Goal: Task Accomplishment & Management: Manage account settings

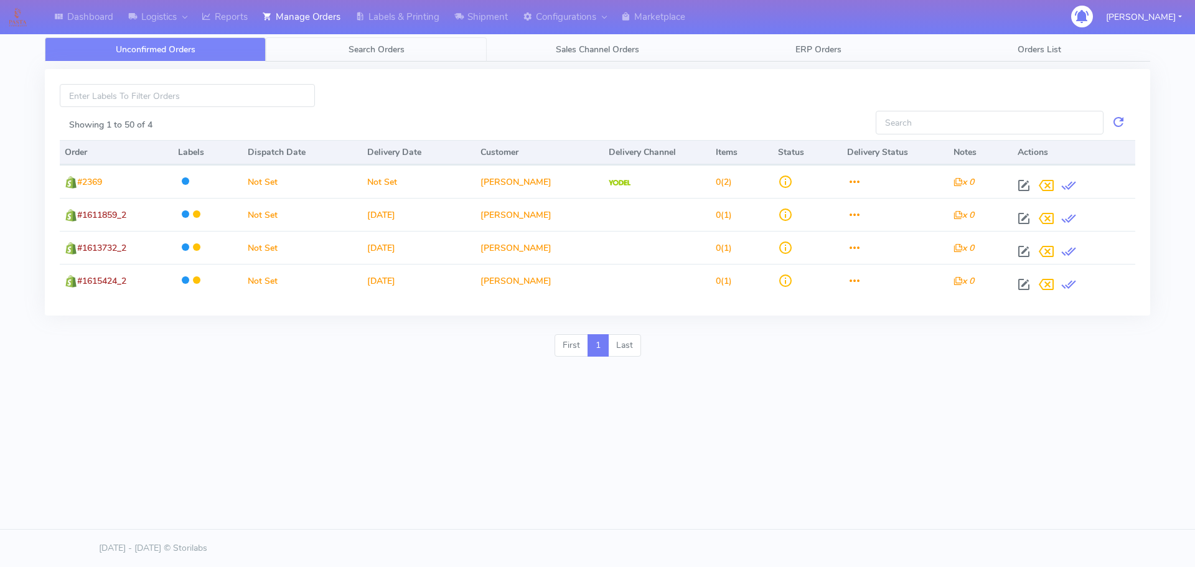
drag, startPoint x: 0, startPoint y: 0, endPoint x: 316, endPoint y: 60, distance: 321.8
click at [316, 60] on link "Search Orders" at bounding box center [376, 49] width 221 height 24
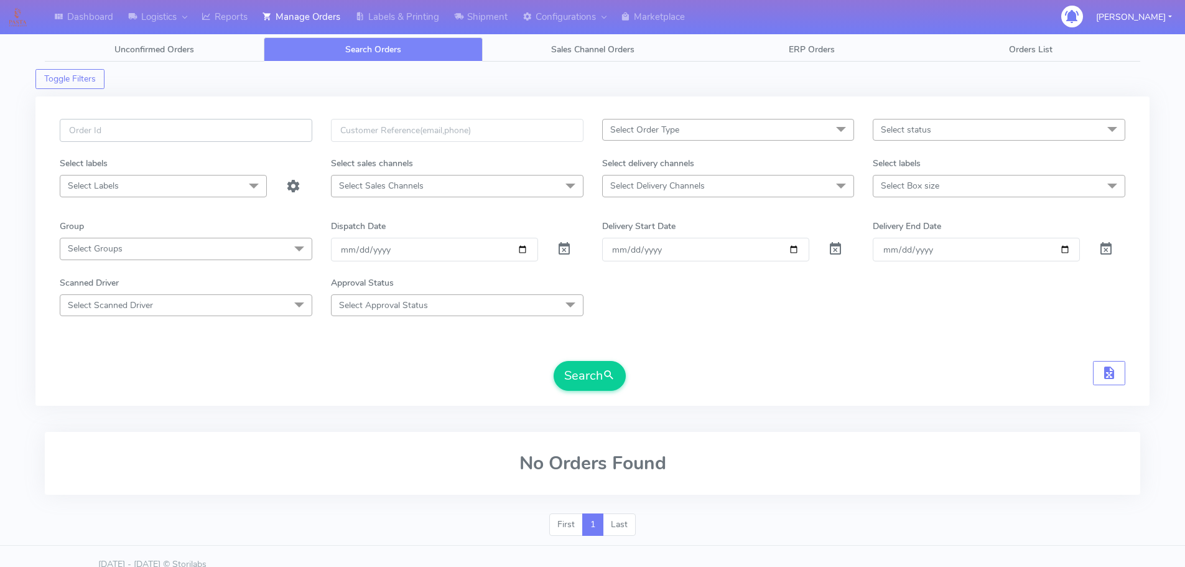
click at [259, 128] on input "text" at bounding box center [186, 130] width 253 height 23
paste input "1615131"
type input "1615131"
click at [558, 251] on span at bounding box center [564, 252] width 15 height 12
click at [596, 370] on button "Search" at bounding box center [590, 376] width 72 height 30
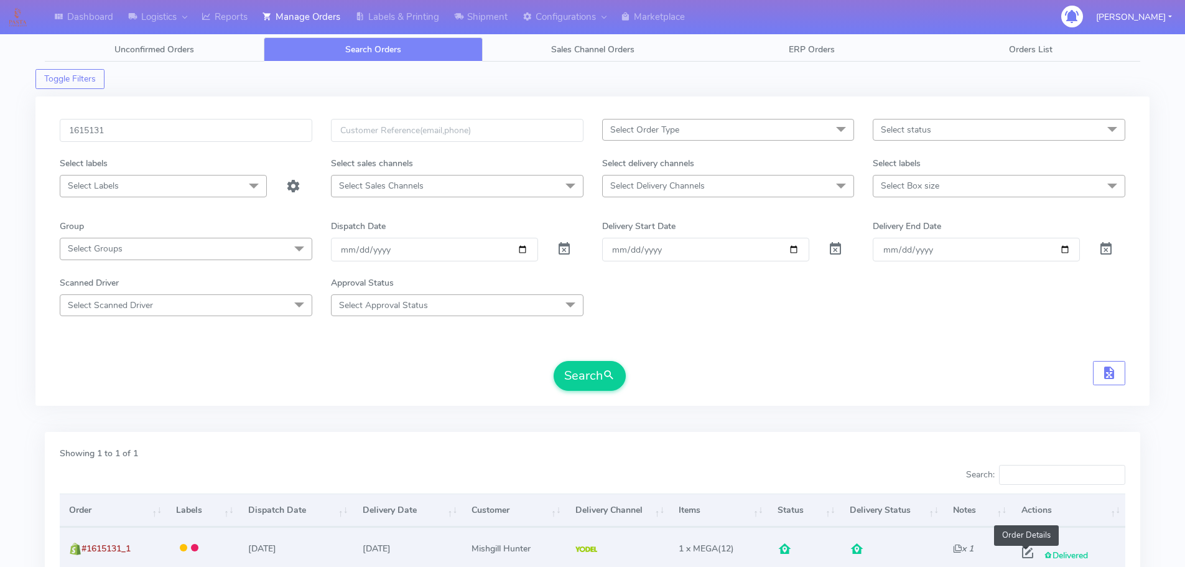
click at [1028, 554] on span at bounding box center [1028, 555] width 22 height 12
select select "5"
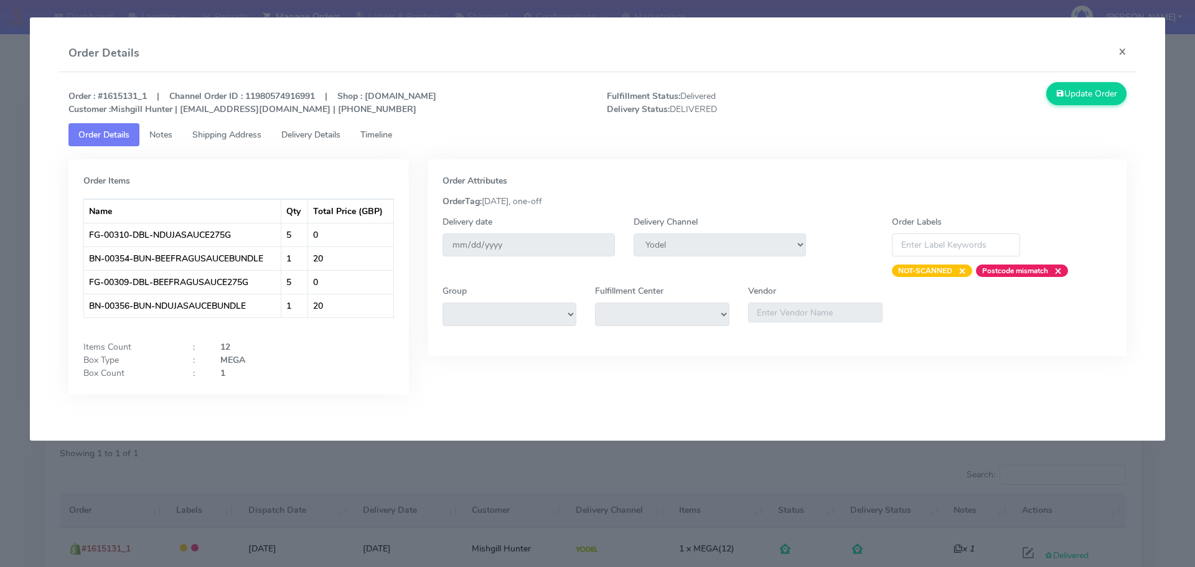
click at [259, 141] on link "Shipping Address" at bounding box center [226, 134] width 89 height 23
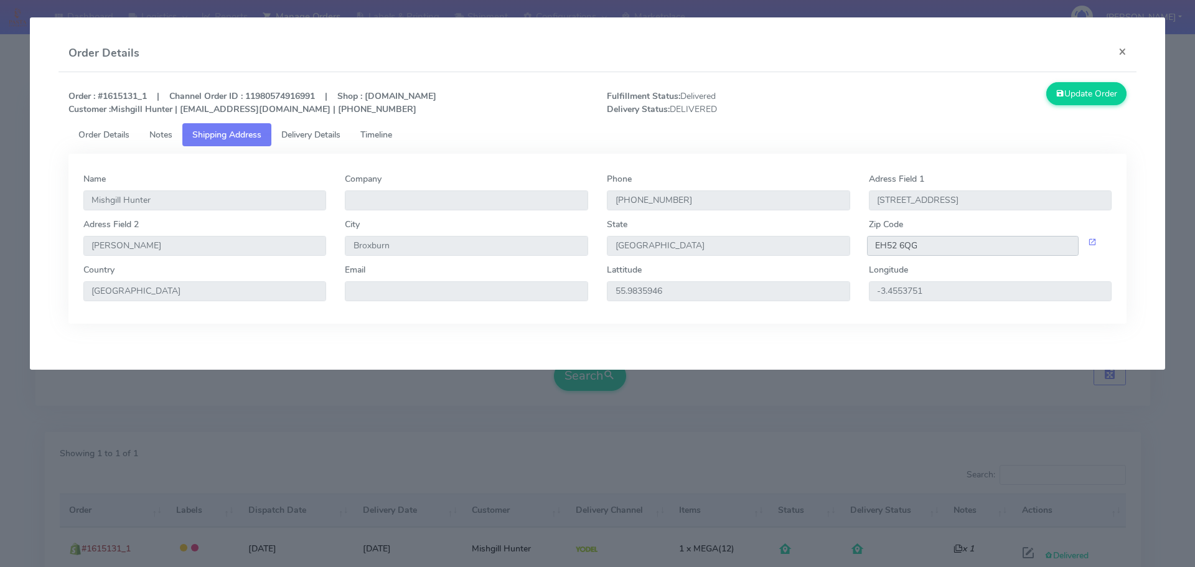
drag, startPoint x: 938, startPoint y: 250, endPoint x: 856, endPoint y: 250, distance: 81.5
click at [856, 250] on div "Adress Field 2 [GEOGRAPHIC_DATA] Broxburn State [GEOGRAPHIC_DATA] Zip Code EH52…" at bounding box center [597, 240] width 1047 height 45
click at [288, 140] on link "Delivery Details" at bounding box center [310, 134] width 79 height 23
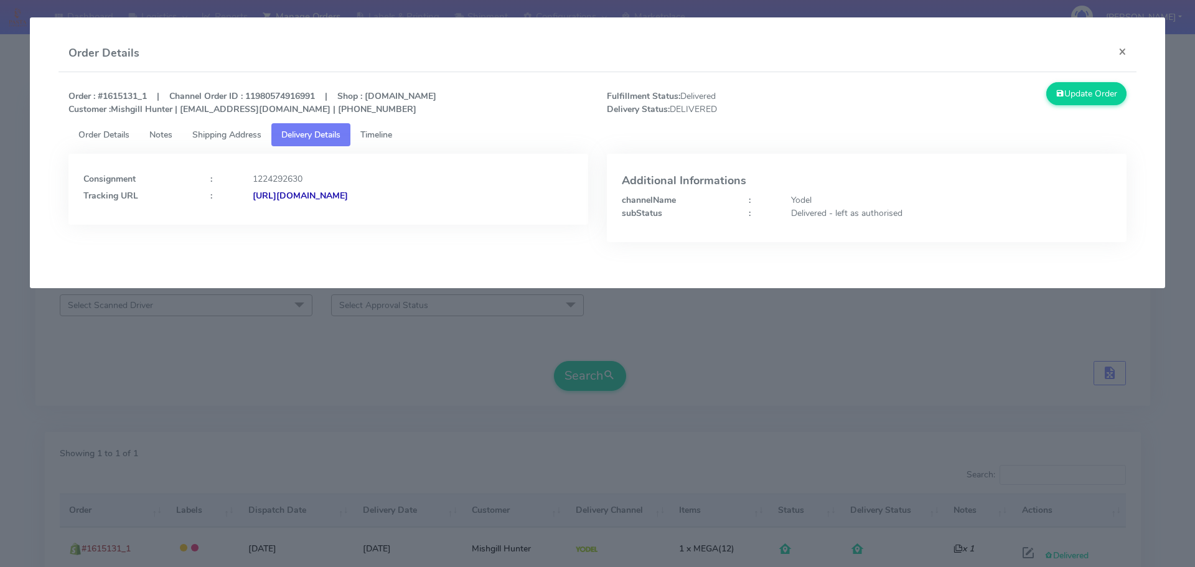
click at [348, 194] on strong "[URL][DOMAIN_NAME]" at bounding box center [300, 196] width 95 height 12
click at [253, 134] on span "Shipping Address" at bounding box center [226, 135] width 69 height 12
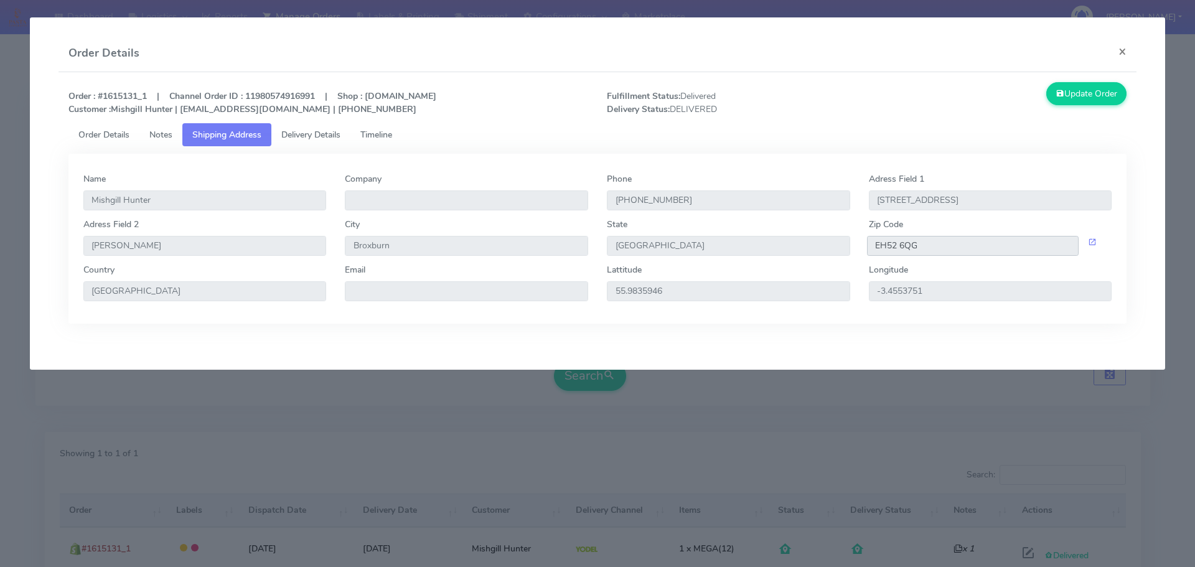
drag, startPoint x: 922, startPoint y: 240, endPoint x: 865, endPoint y: 246, distance: 57.6
click at [865, 246] on div "EH52 6QG" at bounding box center [990, 246] width 262 height 20
click at [302, 136] on span "Delivery Details" at bounding box center [310, 135] width 59 height 12
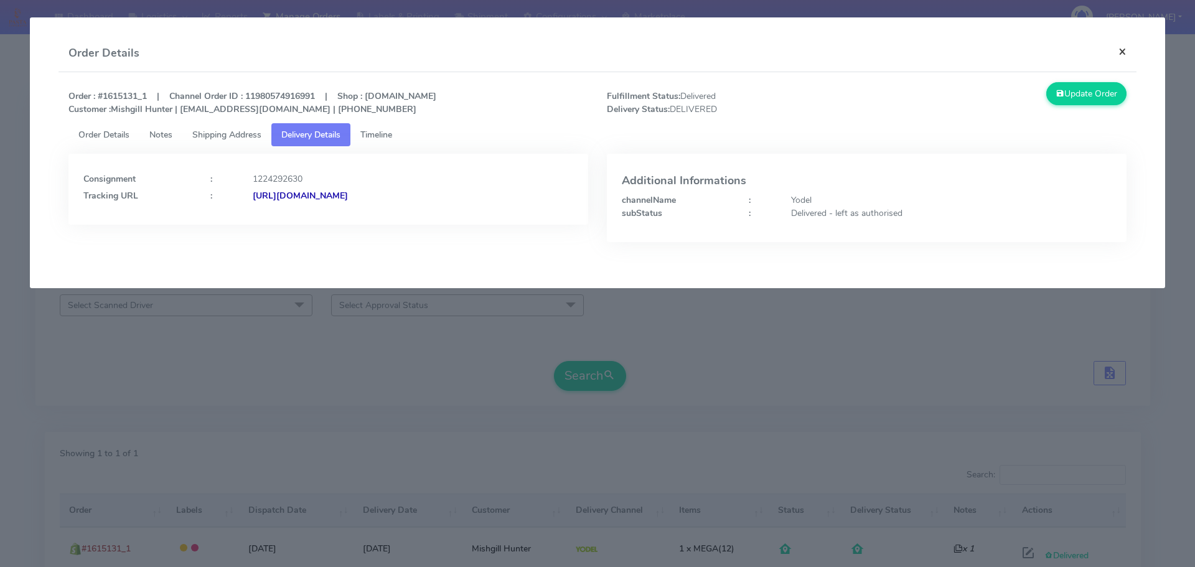
click at [1121, 50] on button "×" at bounding box center [1122, 51] width 28 height 33
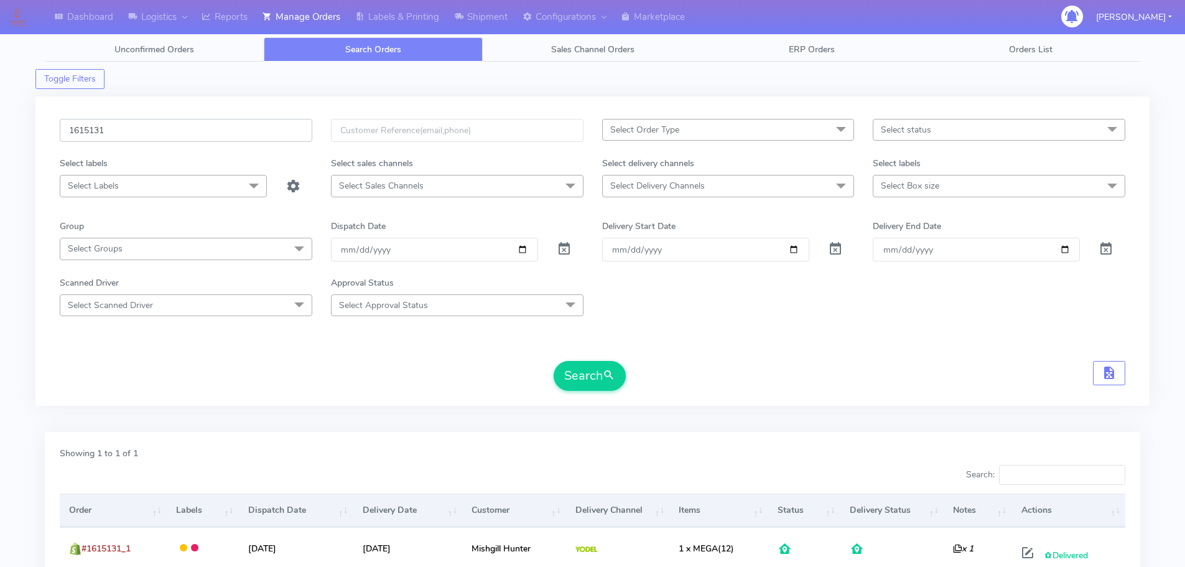
click at [184, 126] on input "1615131" at bounding box center [186, 130] width 253 height 23
paste input "868"
type input "1615868"
click at [561, 248] on span at bounding box center [564, 252] width 15 height 12
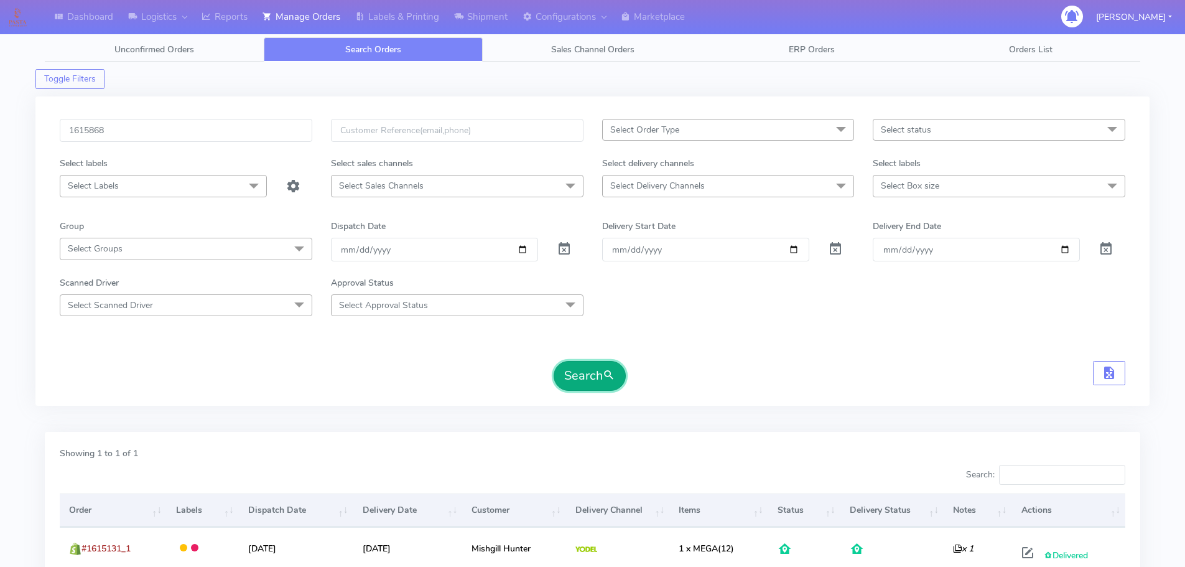
click at [579, 365] on button "Search" at bounding box center [590, 376] width 72 height 30
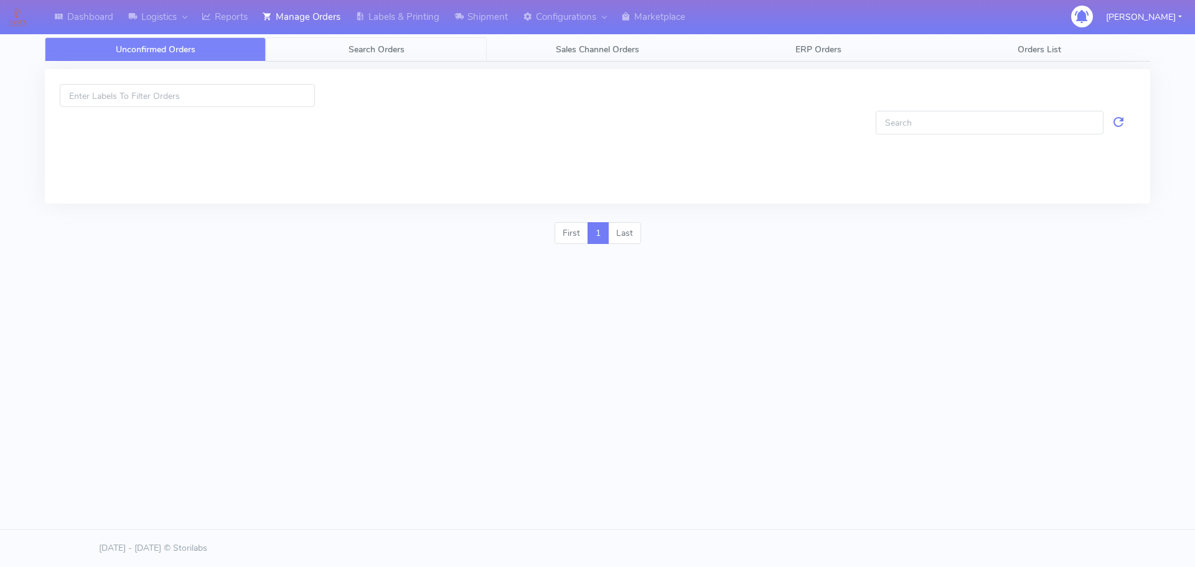
click at [312, 45] on link "Search Orders" at bounding box center [376, 49] width 221 height 24
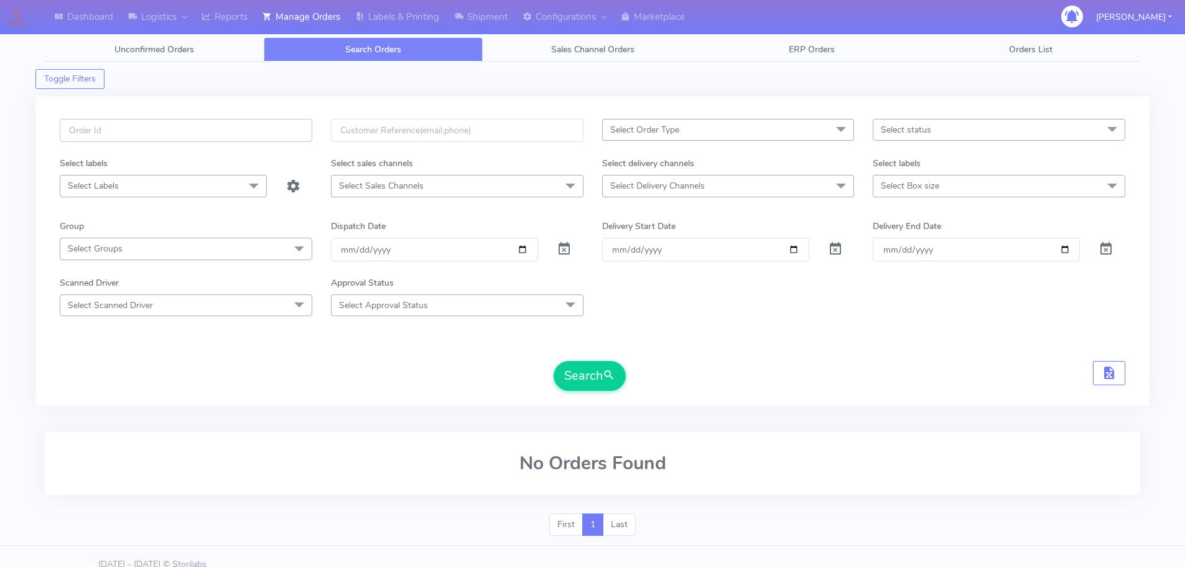
click at [284, 123] on input "text" at bounding box center [186, 130] width 253 height 23
paste input "1615376A"
type input "1615376A"
click at [566, 250] on span at bounding box center [564, 252] width 15 height 12
click at [613, 382] on span "submit" at bounding box center [609, 375] width 12 height 17
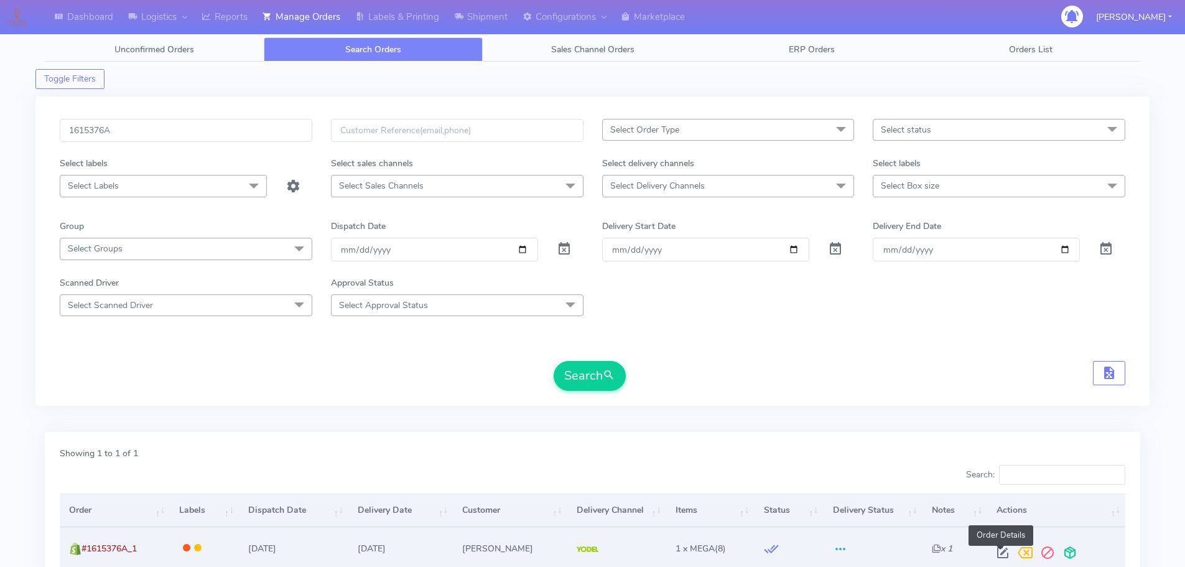
click at [1001, 550] on span at bounding box center [1003, 555] width 22 height 12
select select "5"
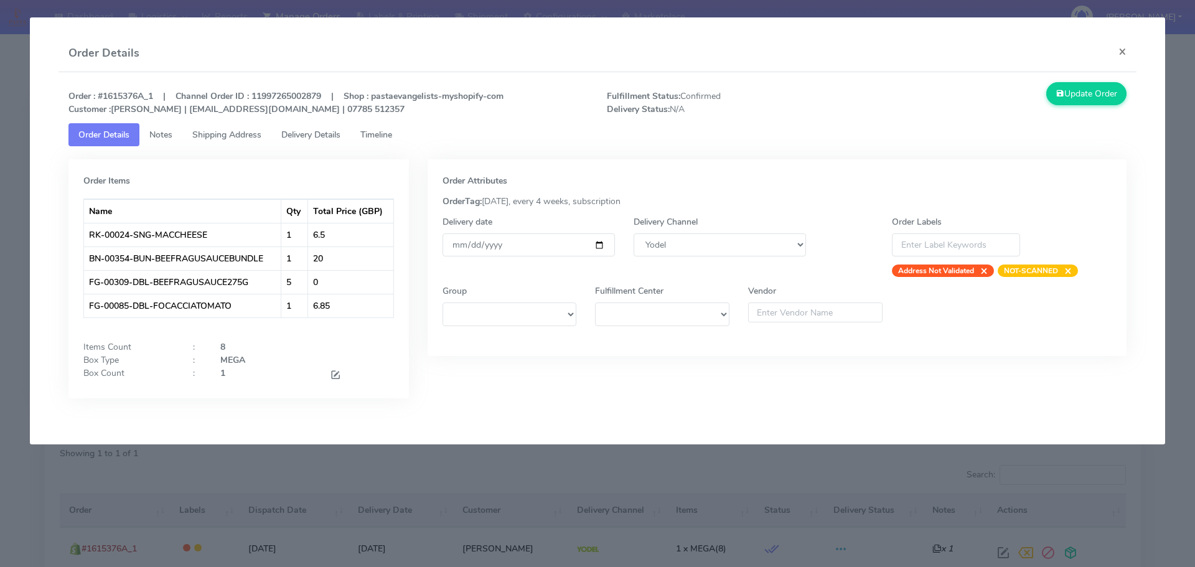
click at [390, 133] on span "Timeline" at bounding box center [376, 135] width 32 height 12
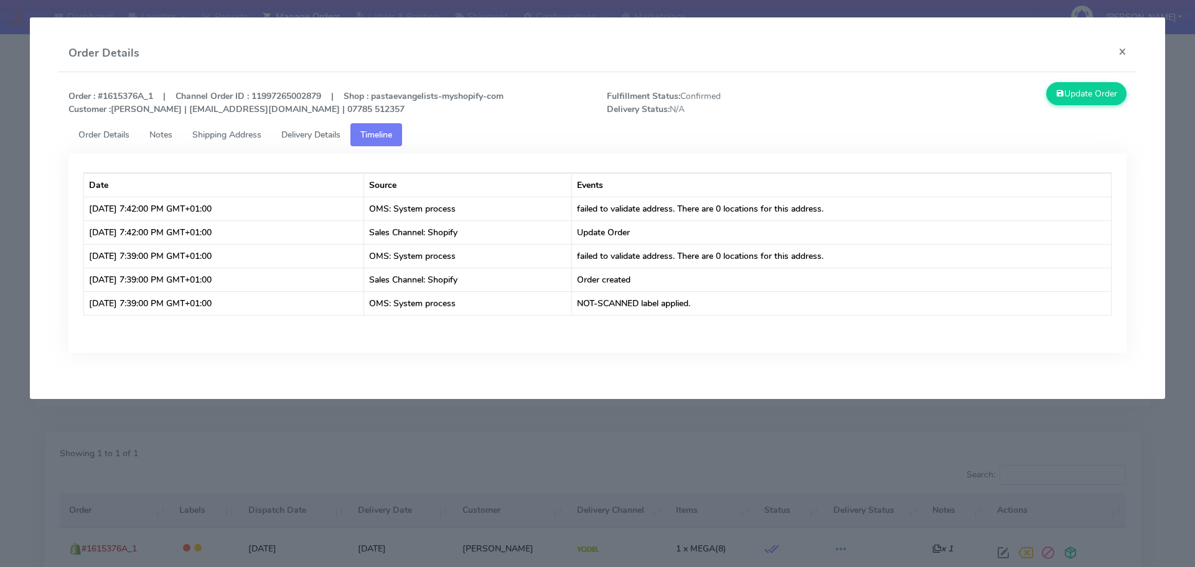
click at [241, 134] on span "Shipping Address" at bounding box center [226, 135] width 69 height 12
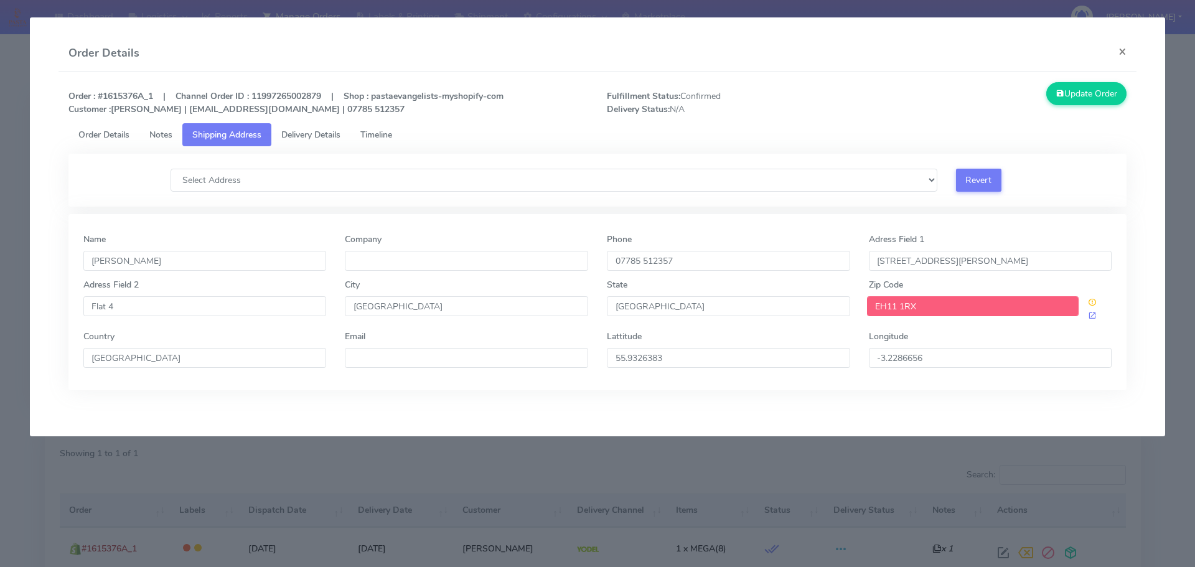
drag, startPoint x: 935, startPoint y: 308, endPoint x: 861, endPoint y: 318, distance: 74.7
click at [861, 318] on div "EH11 1RX" at bounding box center [990, 309] width 262 height 26
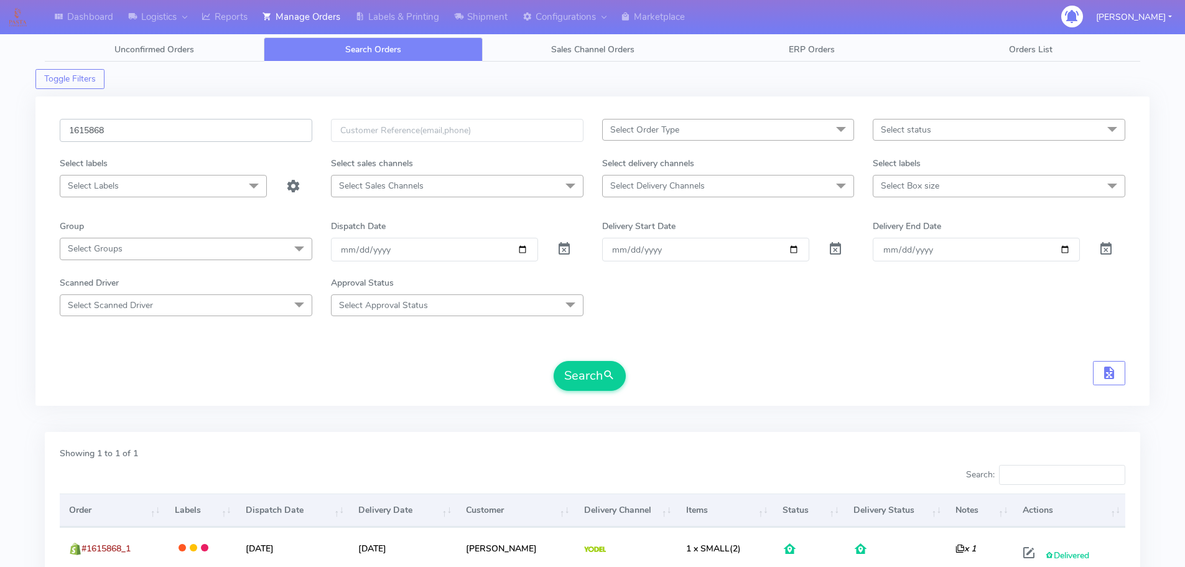
click at [188, 140] on input "1615868" at bounding box center [186, 130] width 253 height 23
click at [193, 138] on input "1615868" at bounding box center [186, 130] width 253 height 23
paste input "376A"
type input "1615376A"
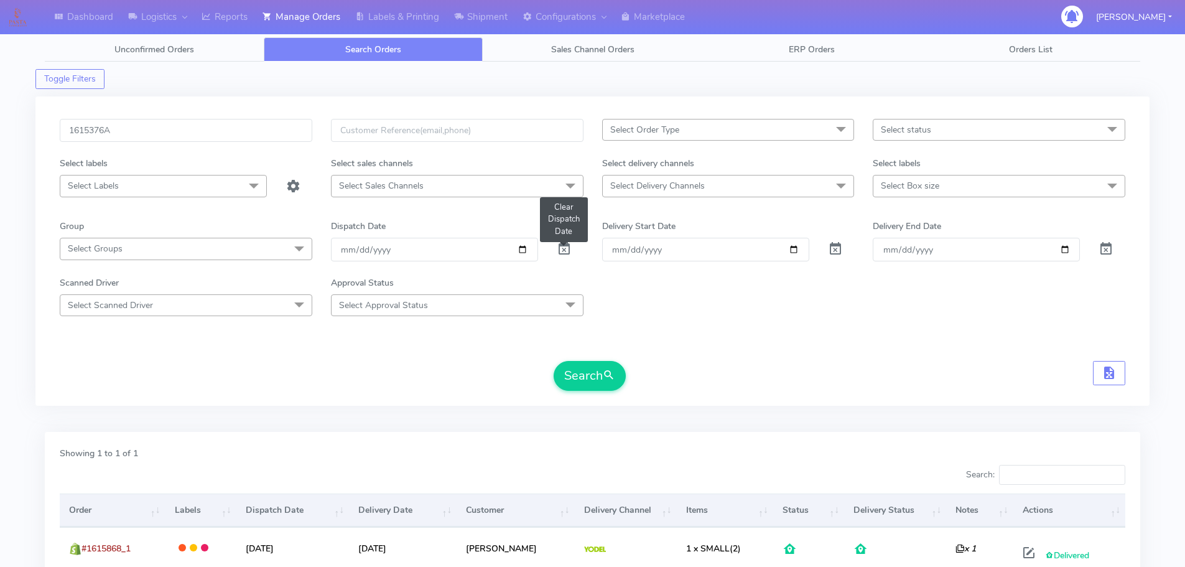
click at [569, 253] on span at bounding box center [564, 252] width 15 height 12
click at [589, 386] on button "Search" at bounding box center [590, 376] width 72 height 30
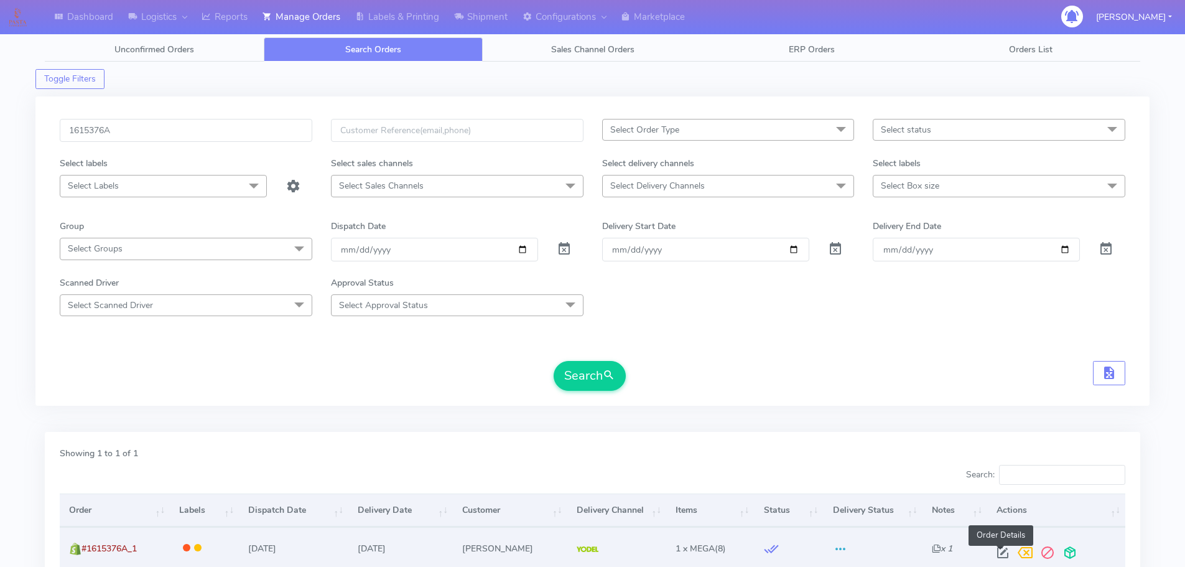
click at [1001, 553] on span at bounding box center [1003, 555] width 22 height 12
select select "5"
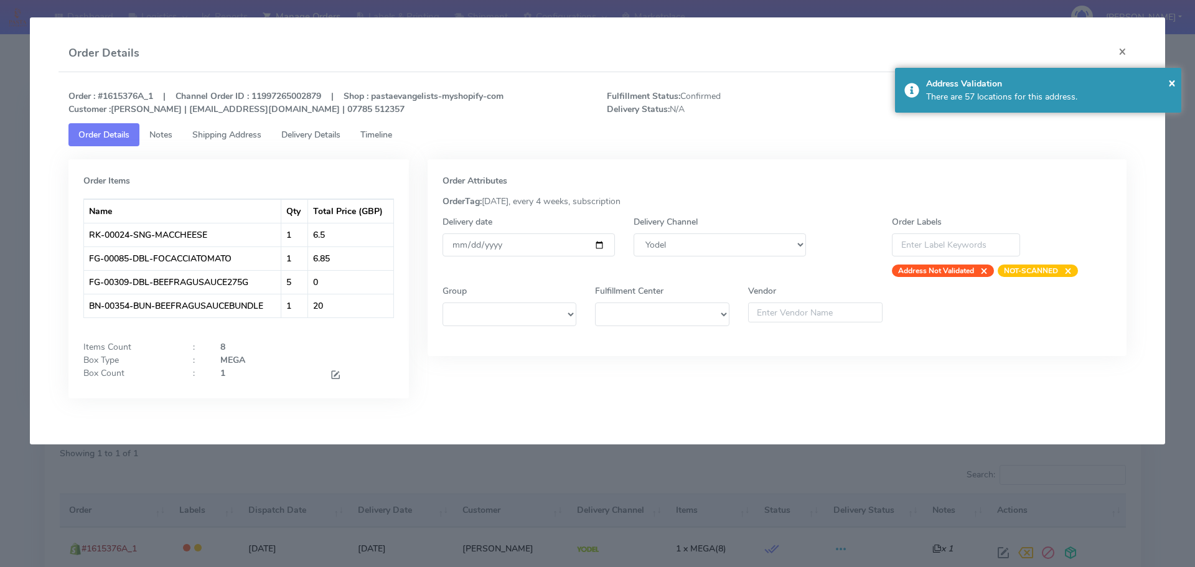
click at [230, 133] on span "Shipping Address" at bounding box center [226, 135] width 69 height 12
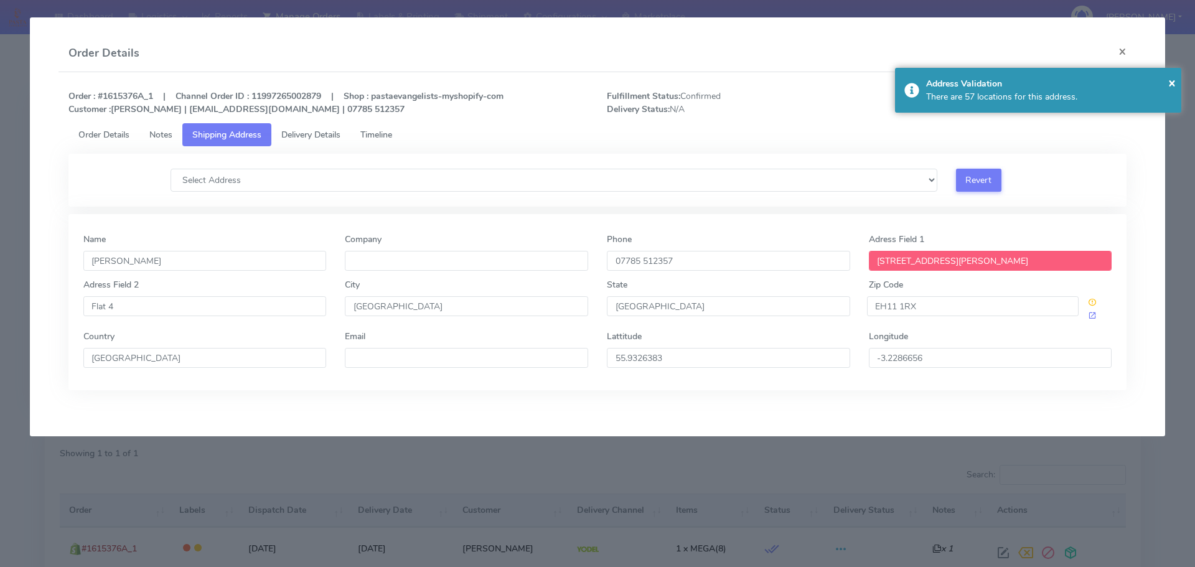
click at [318, 138] on span "Delivery Details" at bounding box center [310, 135] width 59 height 12
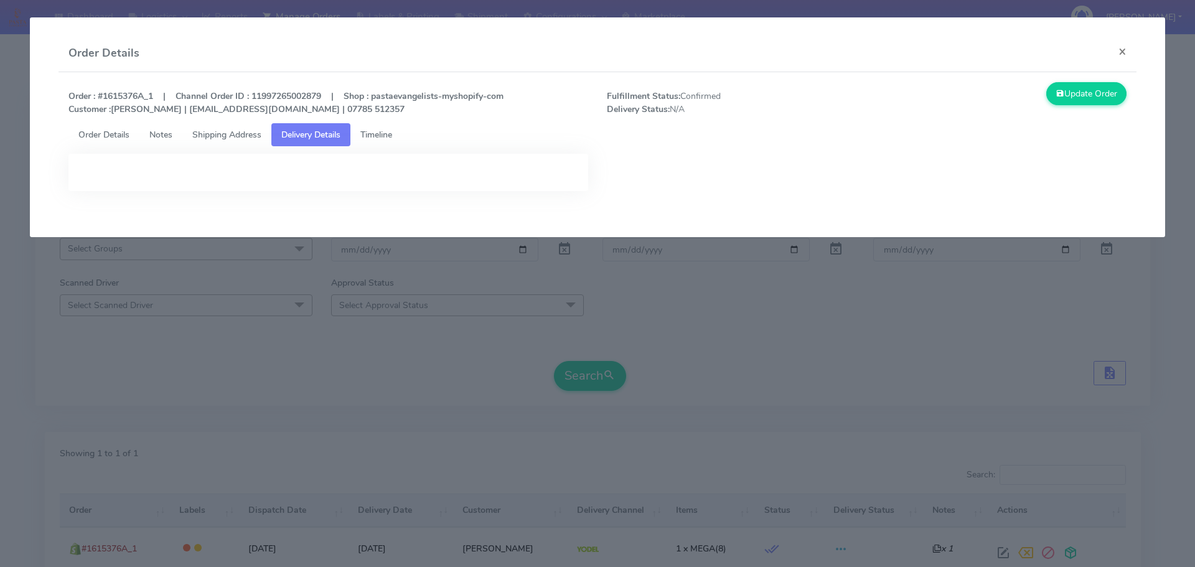
click at [207, 125] on link "Shipping Address" at bounding box center [226, 134] width 89 height 23
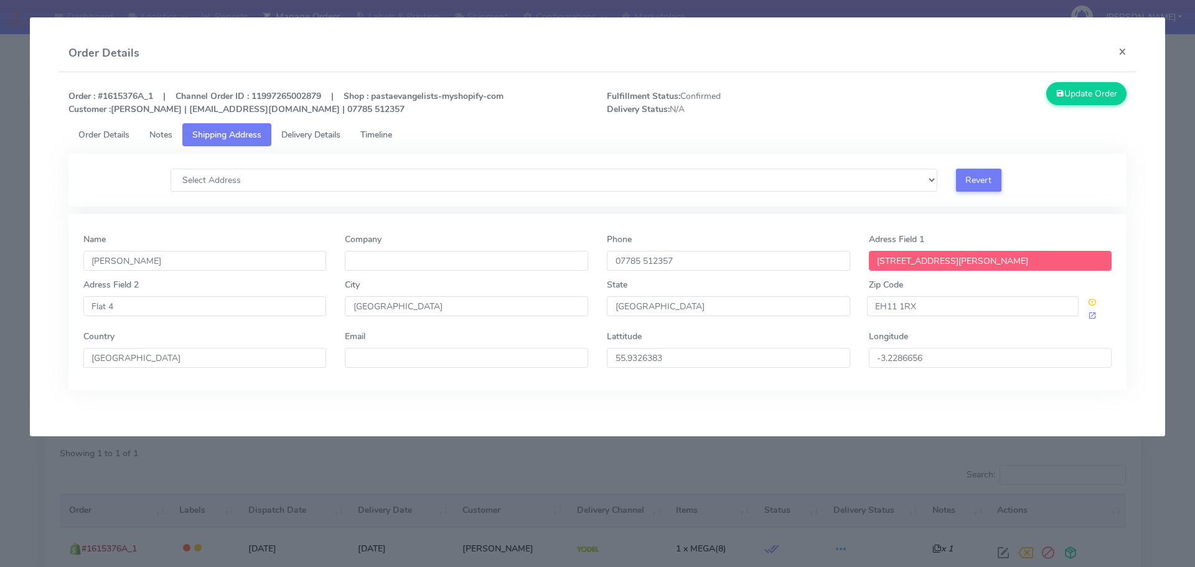
click at [163, 136] on span "Notes" at bounding box center [160, 135] width 23 height 12
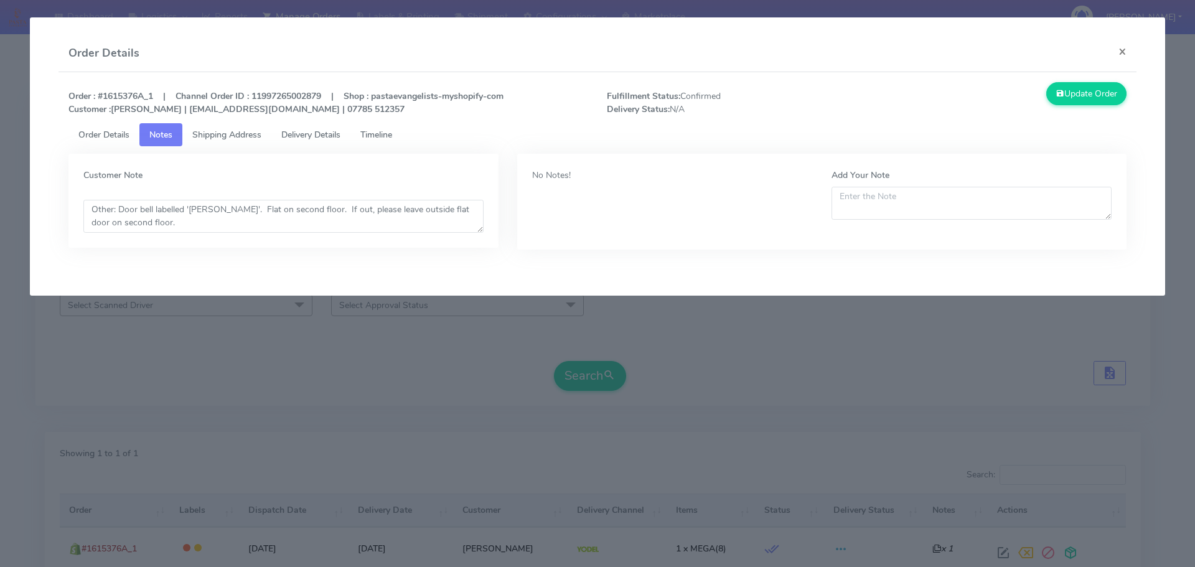
click at [319, 136] on span "Delivery Details" at bounding box center [310, 135] width 59 height 12
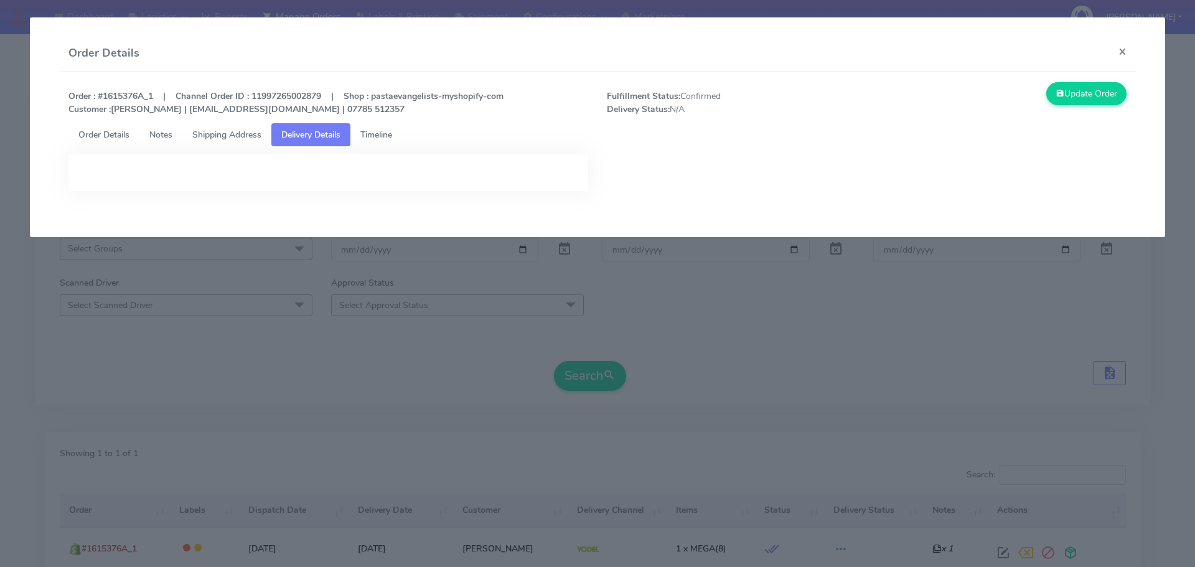
click at [251, 140] on span "Shipping Address" at bounding box center [226, 135] width 69 height 12
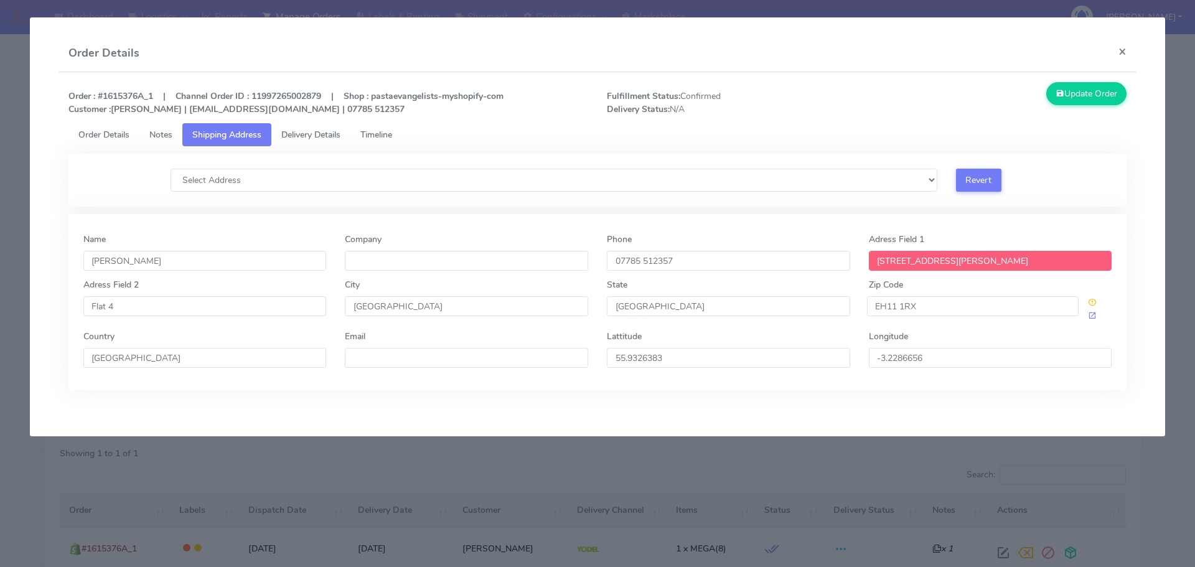
drag, startPoint x: 975, startPoint y: 262, endPoint x: 863, endPoint y: 263, distance: 112.6
click at [863, 263] on div "Adress Field 1 52/4 Ashley Terrace" at bounding box center [990, 255] width 262 height 45
paste input "Flat 52/4"
type input "Flat 52/4"
click at [210, 311] on input "Flat 4" at bounding box center [204, 306] width 243 height 20
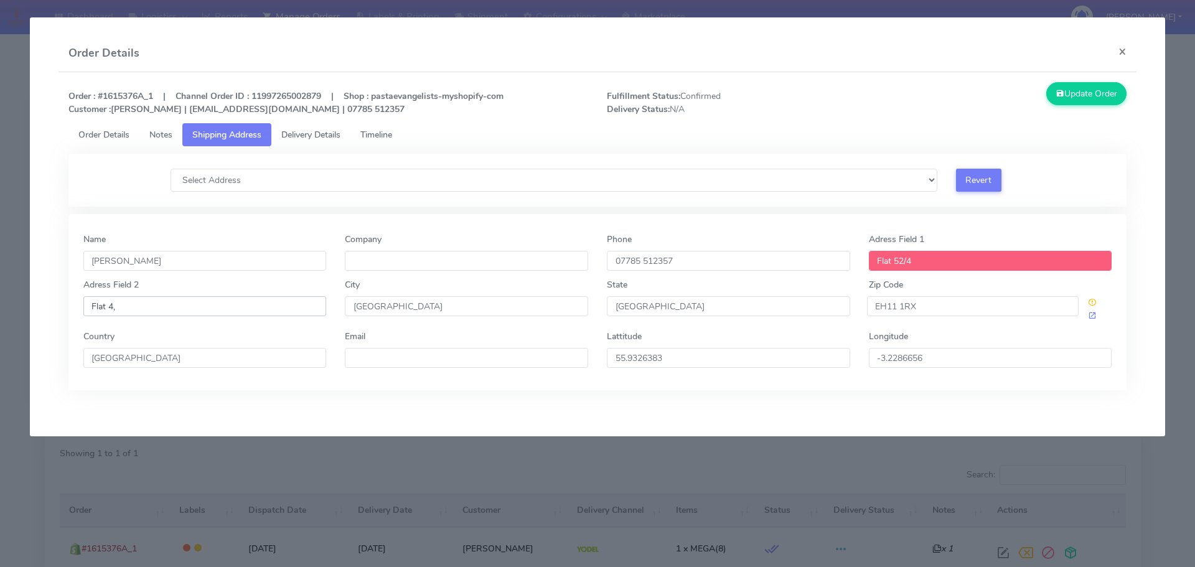
paste input "Ashley Terrace"
click at [285, 335] on div "Country United Kingdom" at bounding box center [204, 349] width 243 height 38
click at [931, 256] on input "Flat 52/4" at bounding box center [990, 261] width 243 height 20
type input "Flat 4,"
click at [945, 261] on input "Flat 52/4" at bounding box center [990, 261] width 243 height 20
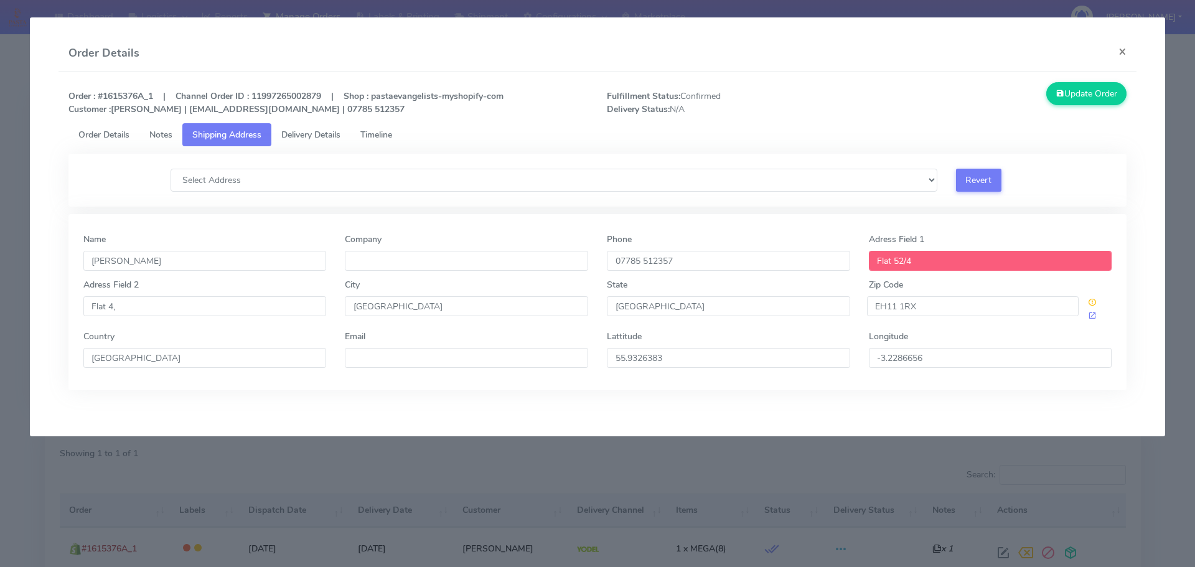
paste input "Ashley Terrace"
type input "Flat 52/4 Ashley Terrace"
click at [928, 280] on div "Zip Code EH11 1RX" at bounding box center [990, 300] width 243 height 44
click at [146, 309] on input "Flat 4," at bounding box center [204, 306] width 243 height 20
type input "Flat 4,"
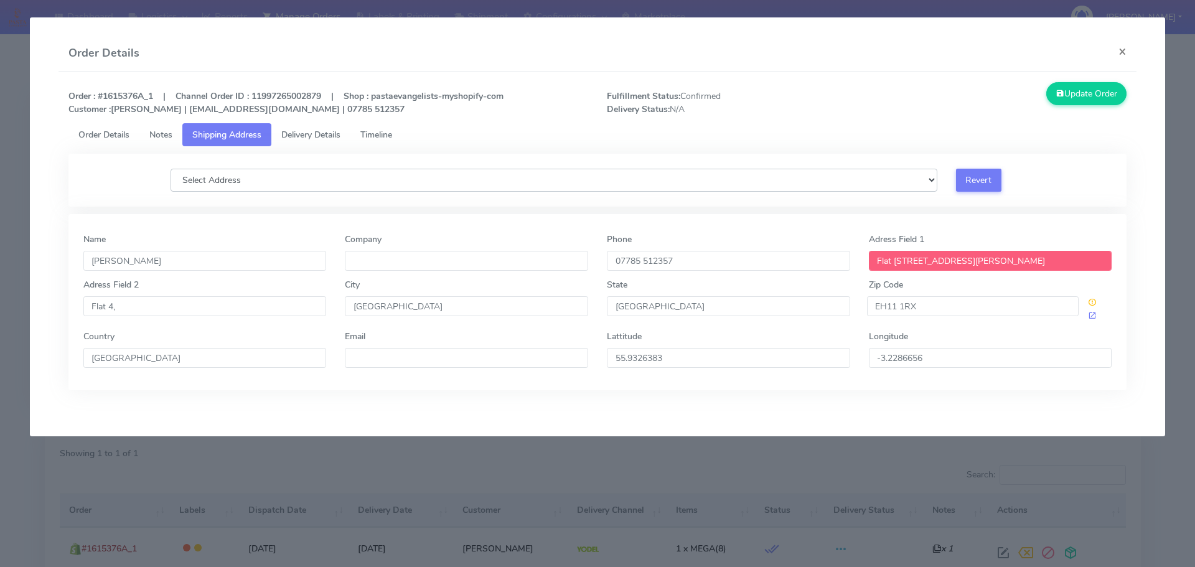
click at [635, 179] on select "Select Address Flat 52/1, Ashley Terrace, , , , Edinburgh, Flat 58/1, Ashley Te…" at bounding box center [554, 180] width 767 height 23
select select "Flat 52/4, Ashley Terrace, , , , Edinburgh,"
click at [171, 169] on select "Select Address Flat 52/1, Ashley Terrace, , , , Edinburgh, Flat 58/1, Ashley Te…" at bounding box center [554, 180] width 767 height 23
type input "Ashley Terrace"
type input "Flat 52/4"
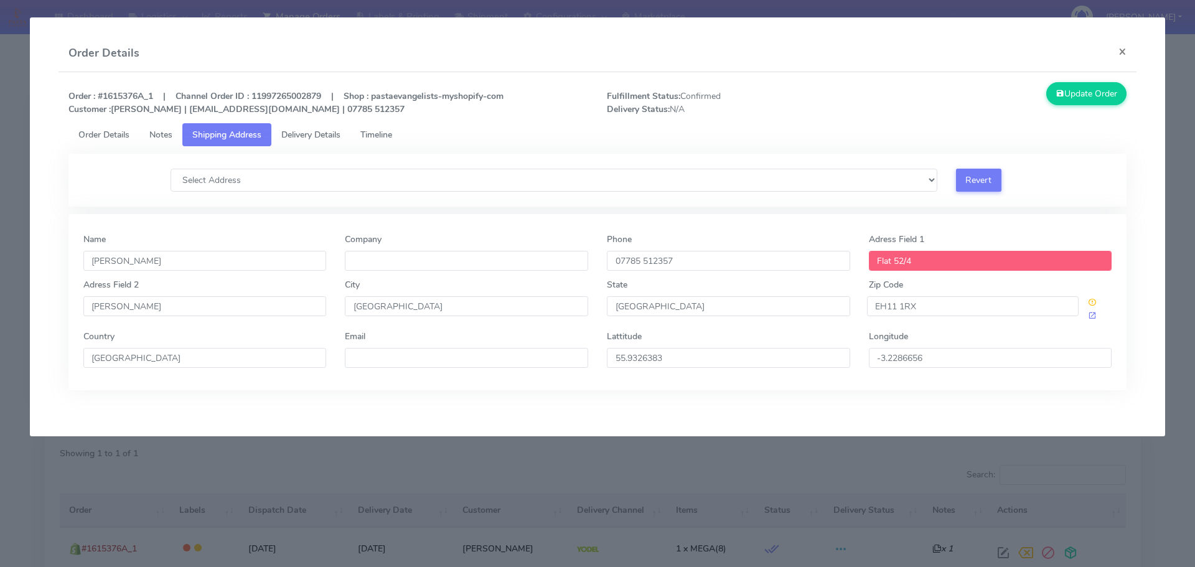
click at [940, 268] on input "Flat 52/4" at bounding box center [990, 261] width 243 height 20
click at [171, 309] on input "Ashley Terrace" at bounding box center [204, 306] width 243 height 20
click at [1125, 50] on button "×" at bounding box center [1122, 51] width 28 height 33
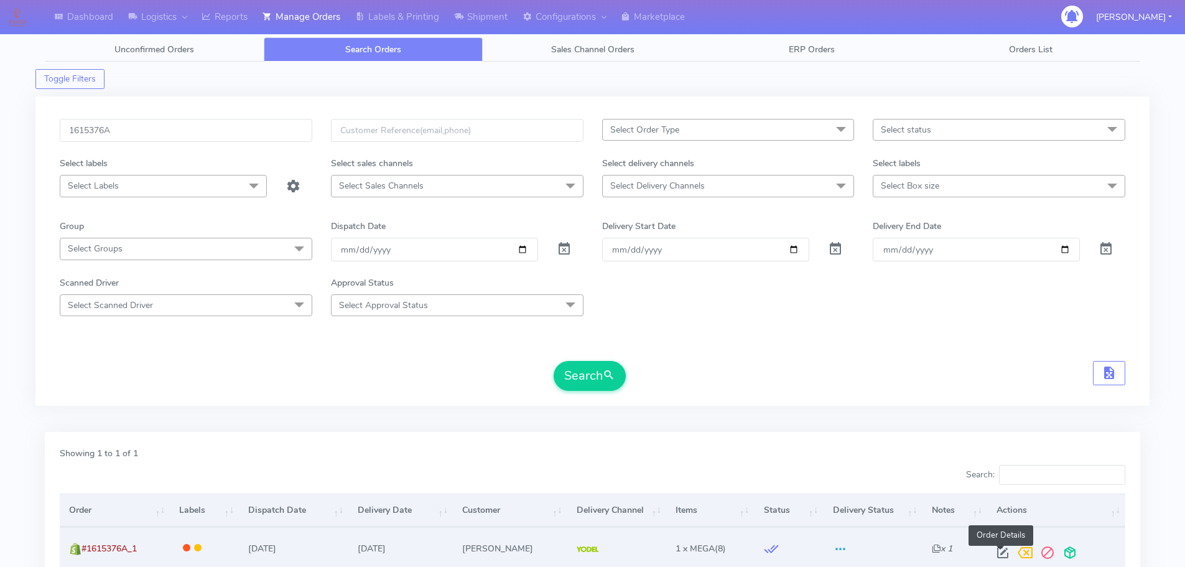
click at [999, 554] on span at bounding box center [1003, 555] width 22 height 12
select select "5"
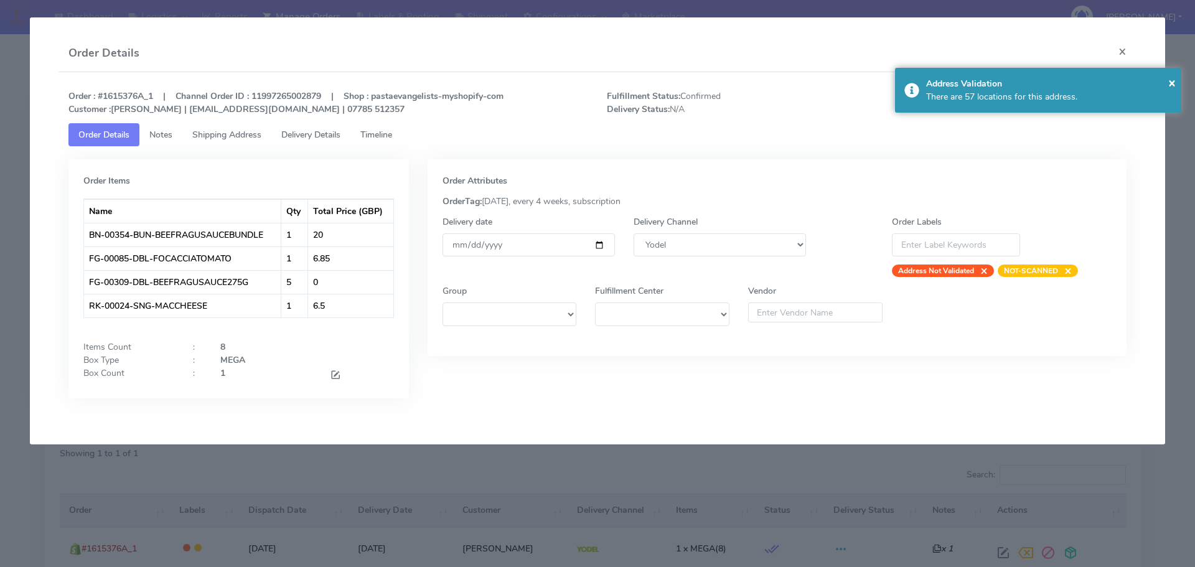
click at [372, 127] on link "Timeline" at bounding box center [376, 134] width 52 height 23
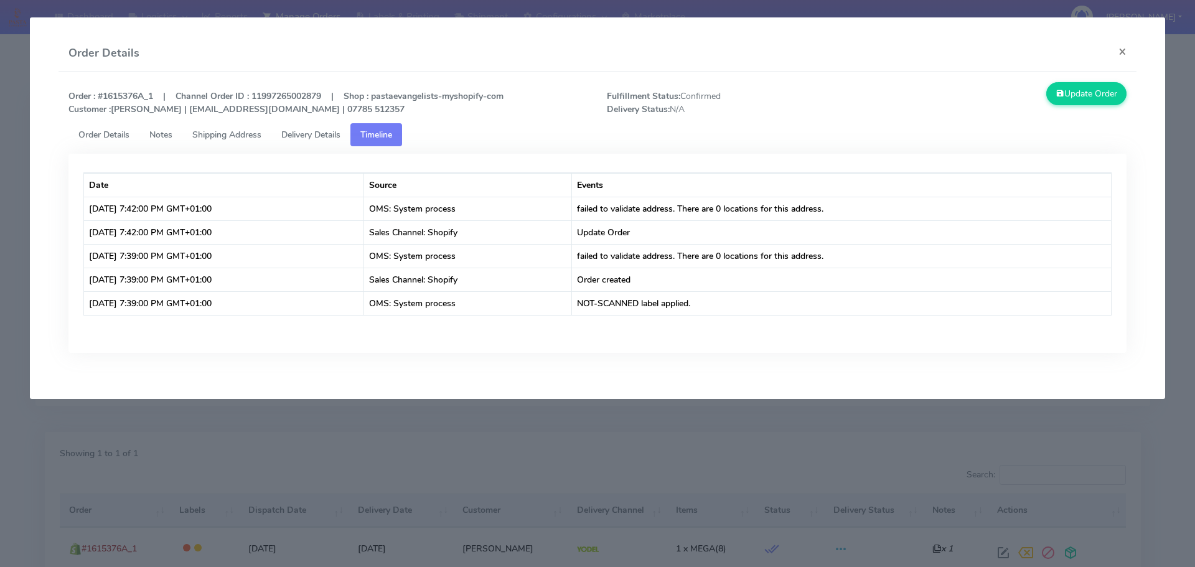
click at [258, 136] on span "Shipping Address" at bounding box center [226, 135] width 69 height 12
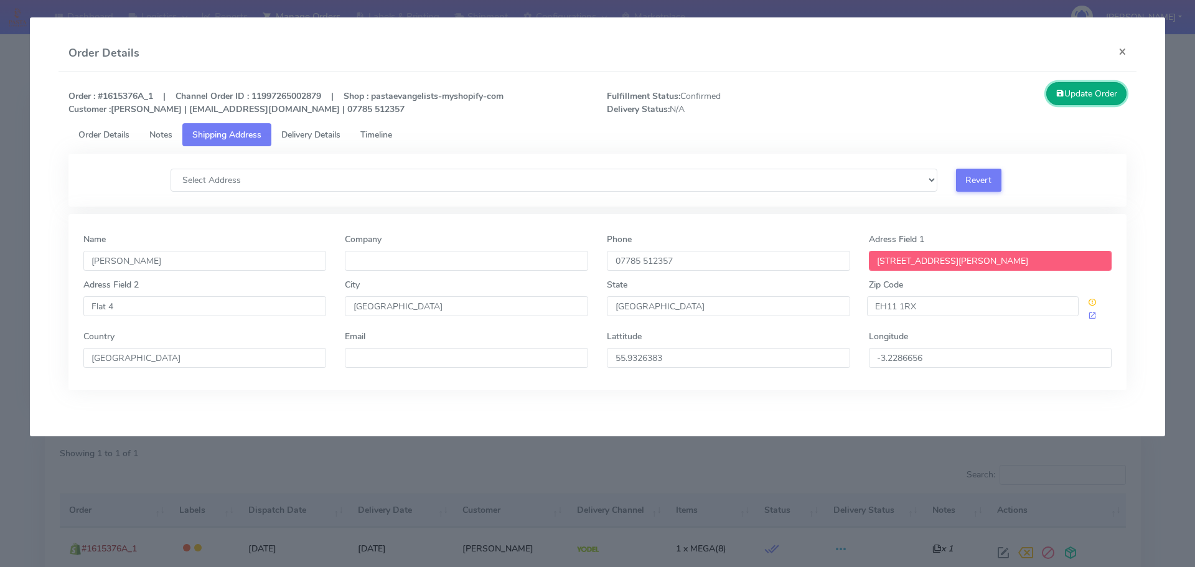
click at [1086, 95] on button "Update Order" at bounding box center [1086, 93] width 81 height 23
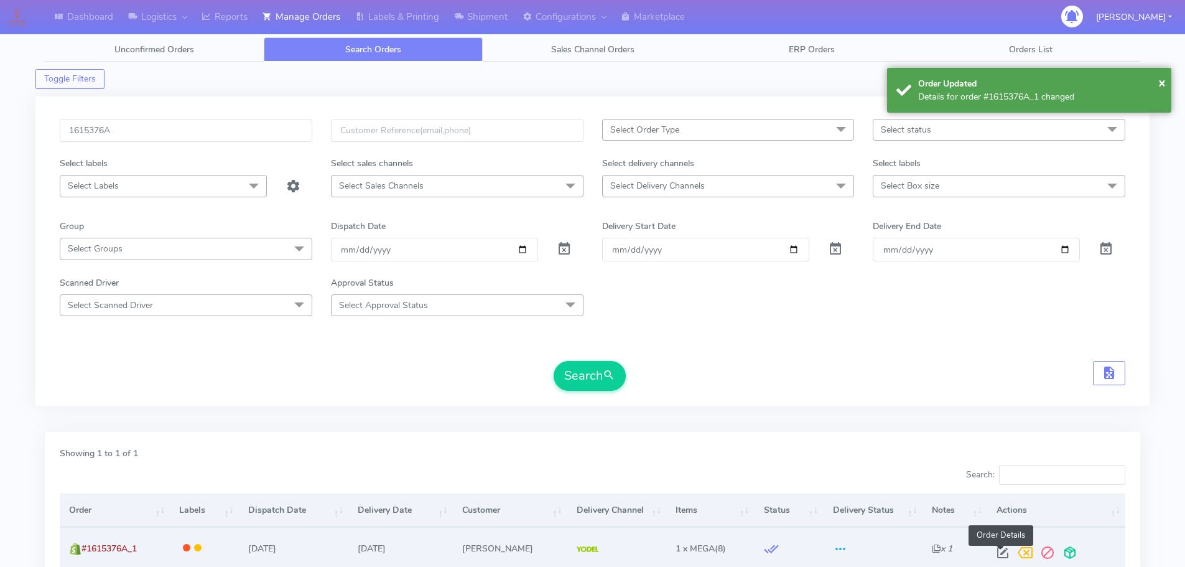
click at [996, 554] on span at bounding box center [1003, 555] width 22 height 12
select select "5"
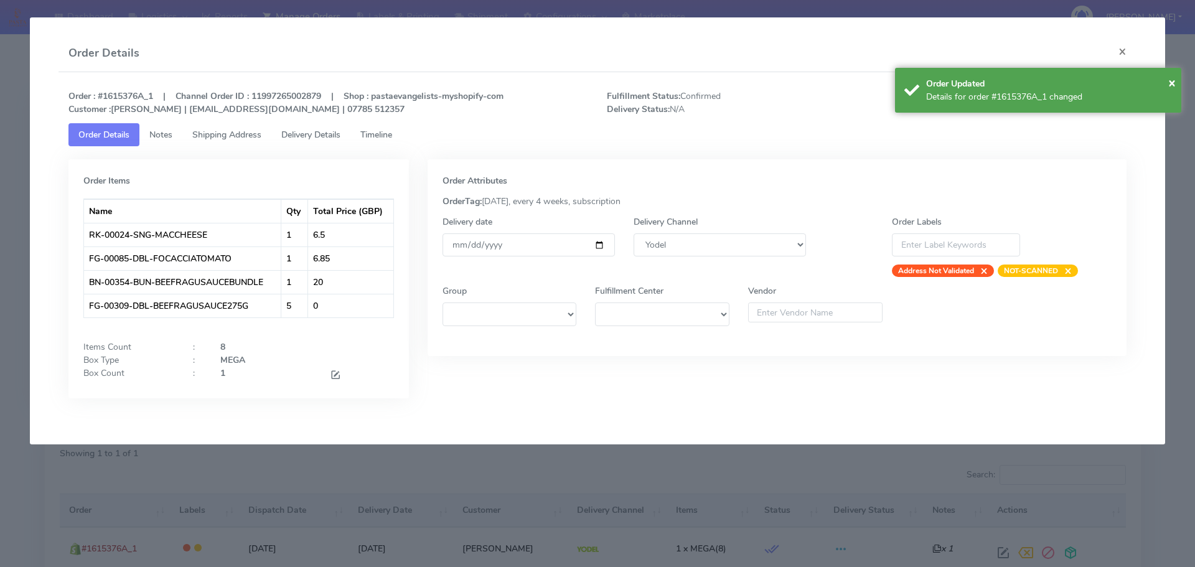
click at [378, 129] on span "Timeline" at bounding box center [376, 135] width 32 height 12
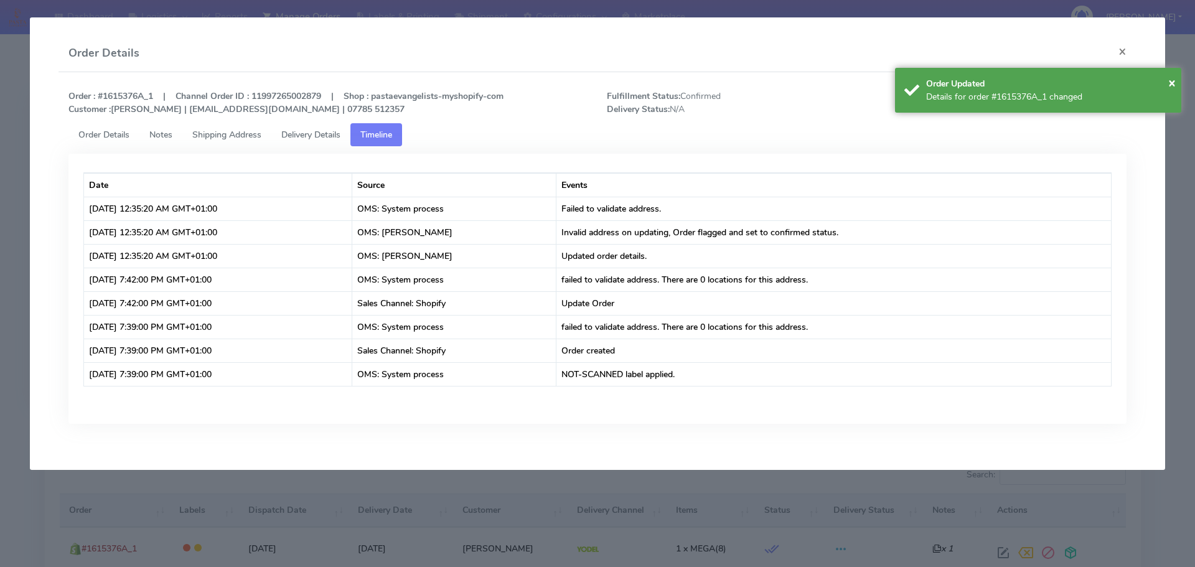
click at [113, 136] on span "Order Details" at bounding box center [103, 135] width 51 height 12
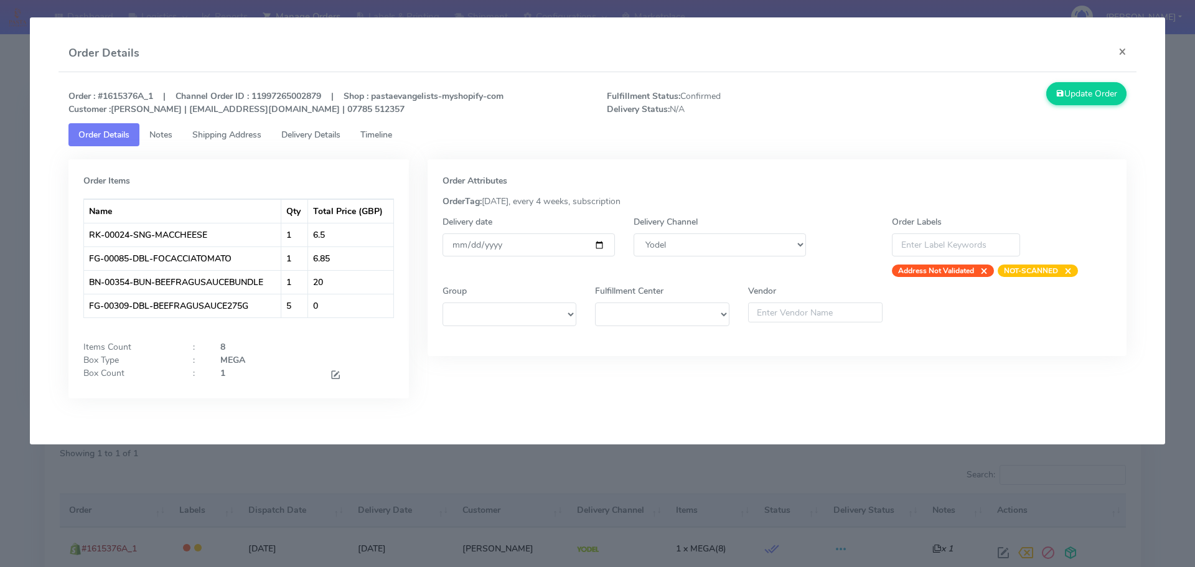
click at [238, 133] on span "Shipping Address" at bounding box center [226, 135] width 69 height 12
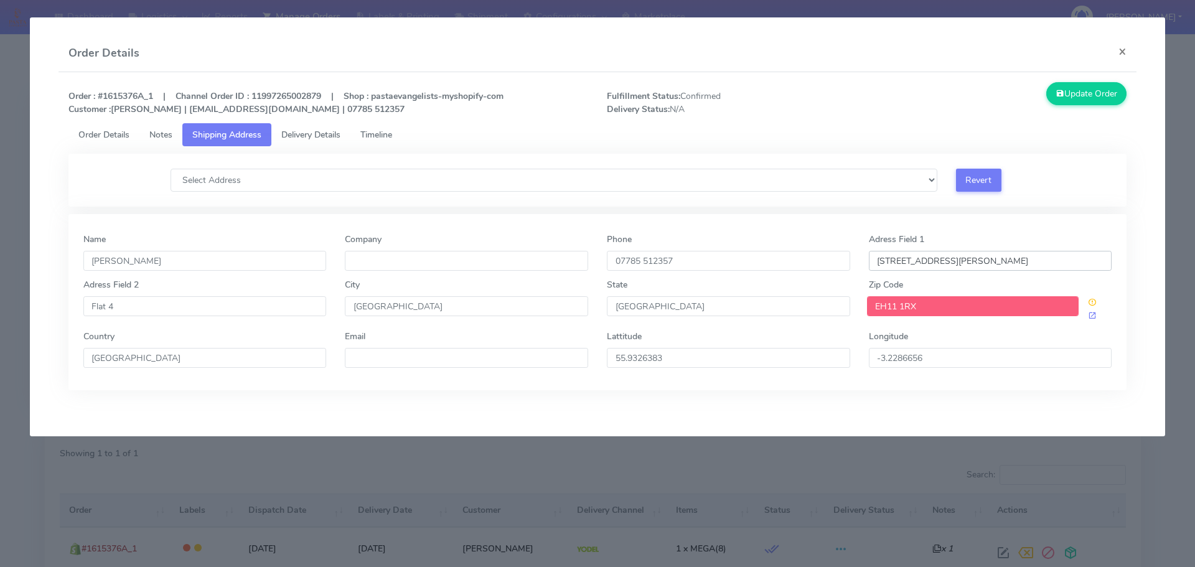
drag, startPoint x: 989, startPoint y: 265, endPoint x: 900, endPoint y: 278, distance: 89.9
click at [900, 278] on div "Name Jan Mcclean Company Phone 07785 512357 Adress Field 1 52/4 Ashley Terrace …" at bounding box center [597, 302] width 1059 height 176
click at [900, 179] on select "Select Address" at bounding box center [554, 180] width 767 height 23
click at [932, 179] on select "Select Address" at bounding box center [554, 180] width 767 height 23
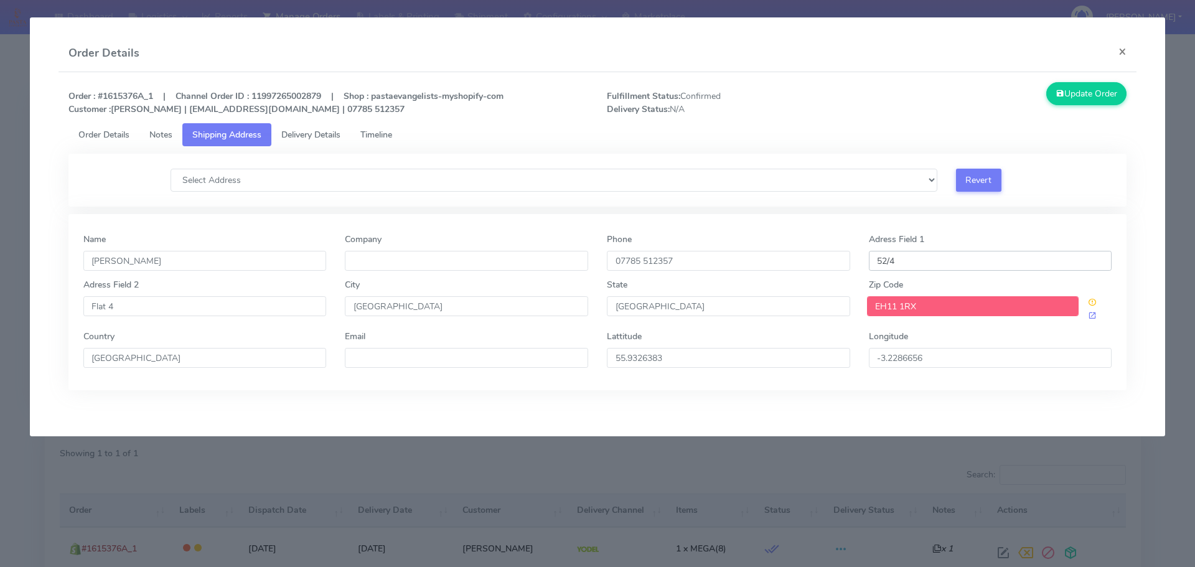
click at [914, 262] on input "52/4" at bounding box center [990, 261] width 243 height 20
click at [933, 254] on input "52/4" at bounding box center [990, 261] width 243 height 20
click at [925, 260] on input "52/4" at bounding box center [990, 261] width 243 height 20
paste input "Flat 52/4"
type input "Flat 52/4"
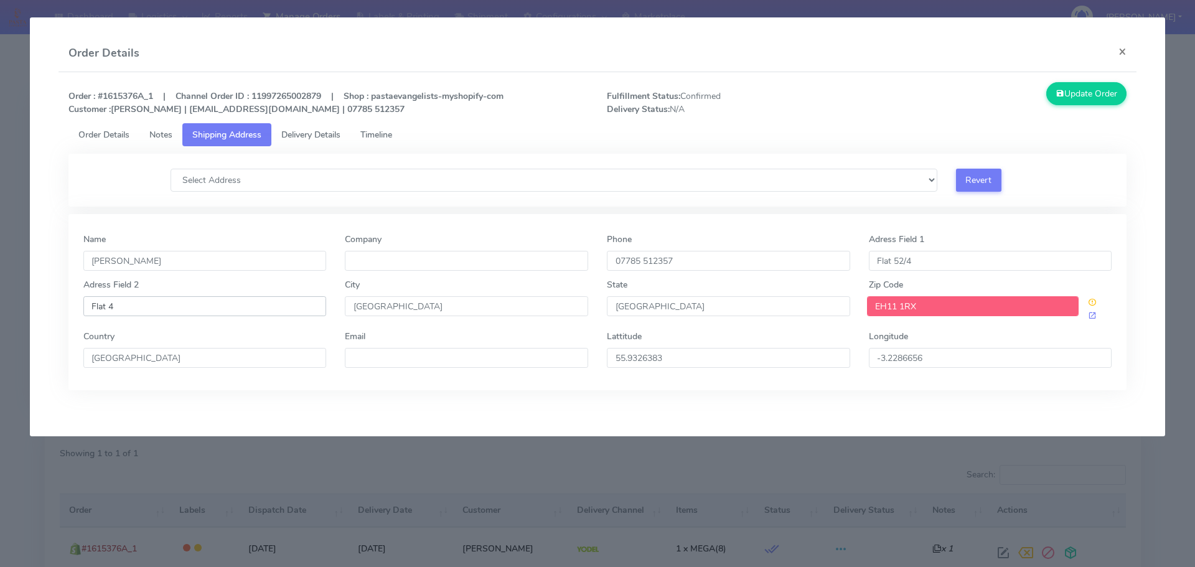
click at [155, 305] on input "Flat 4" at bounding box center [204, 306] width 243 height 20
paste input "Ashley Terrace"
type input "Ashley Terrace"
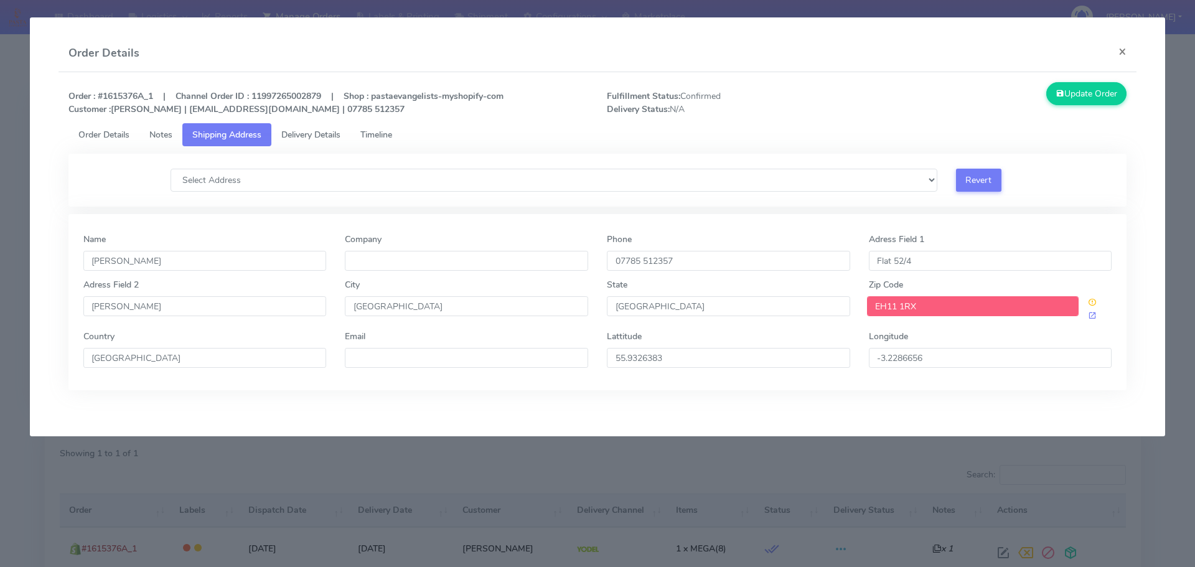
click at [965, 304] on input "EH11 1RX" at bounding box center [973, 306] width 212 height 20
drag, startPoint x: 1064, startPoint y: 92, endPoint x: 709, endPoint y: 294, distance: 408.6
click at [711, 291] on div "Order : #1615376A_1 | Channel Order ID : 11997265002879 | Shop : pastaevangelis…" at bounding box center [597, 245] width 1078 height 347
click at [694, 307] on input "[GEOGRAPHIC_DATA]" at bounding box center [728, 306] width 243 height 20
drag, startPoint x: 932, startPoint y: 301, endPoint x: 864, endPoint y: 306, distance: 68.0
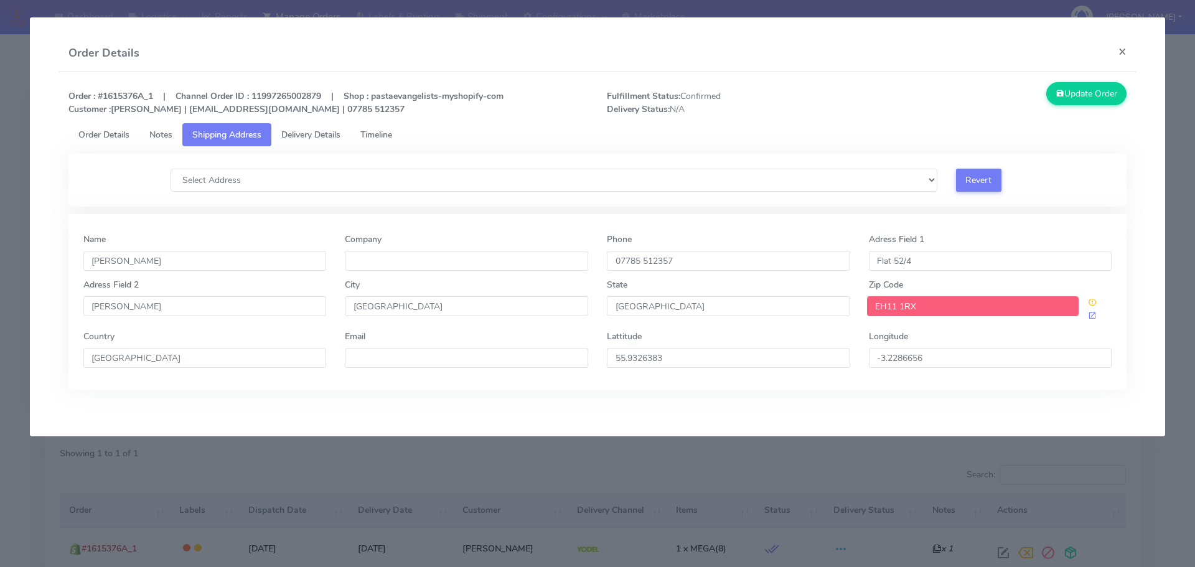
click at [864, 306] on div "EH11 1RX" at bounding box center [990, 309] width 262 height 26
drag, startPoint x: 434, startPoint y: 309, endPoint x: 334, endPoint y: 309, distance: 100.2
click at [334, 309] on div "Adress Field 2 Ashley Terrace City Edinburgh State Scotland Zip Code EH11 1RX" at bounding box center [597, 304] width 1047 height 52
click at [997, 300] on input "EH11 1RX" at bounding box center [973, 306] width 212 height 20
click at [782, 116] on div "Order : #1615376A_1 | Channel Order ID : 11997265002879 | Shop : pastaevangelis…" at bounding box center [597, 102] width 1077 height 41
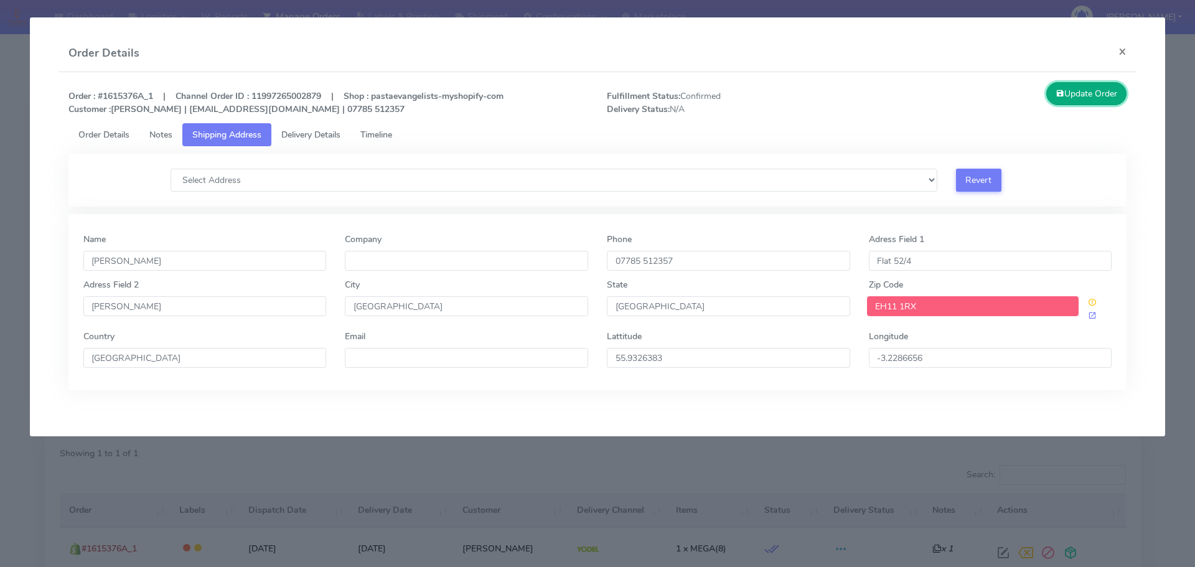
click at [1083, 101] on button "Update Order" at bounding box center [1086, 93] width 81 height 23
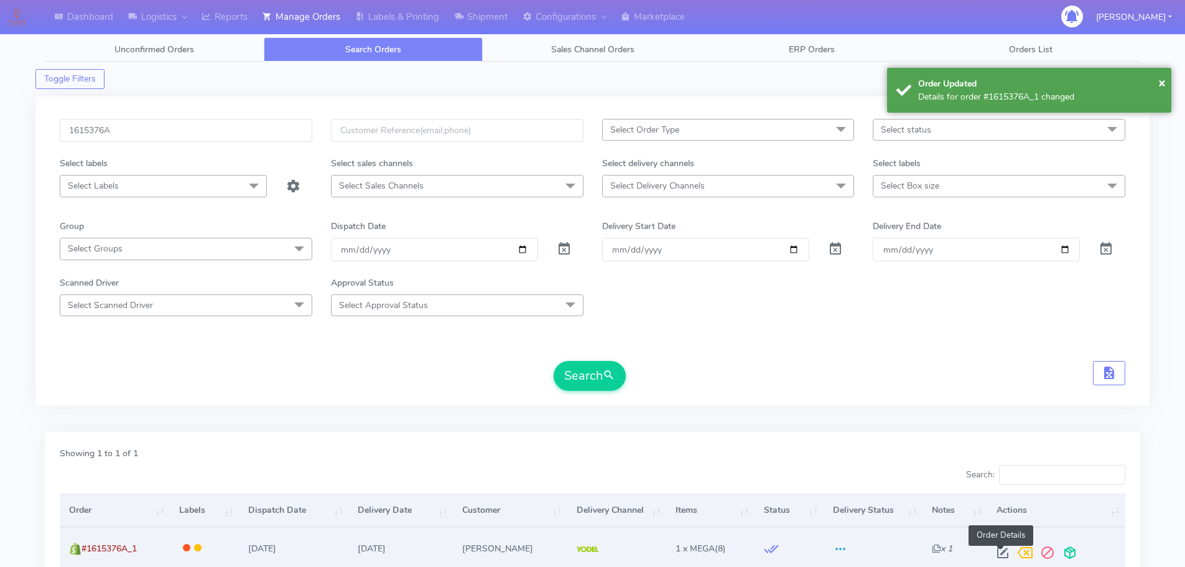
click at [999, 550] on span at bounding box center [1003, 555] width 22 height 12
select select "5"
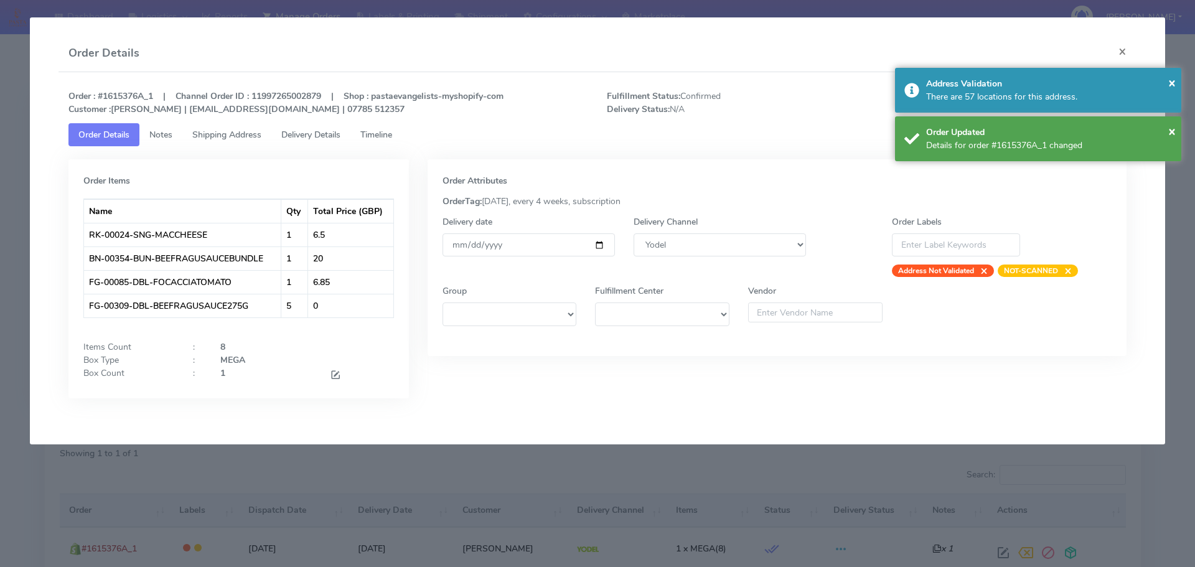
click at [388, 136] on span "Timeline" at bounding box center [376, 135] width 32 height 12
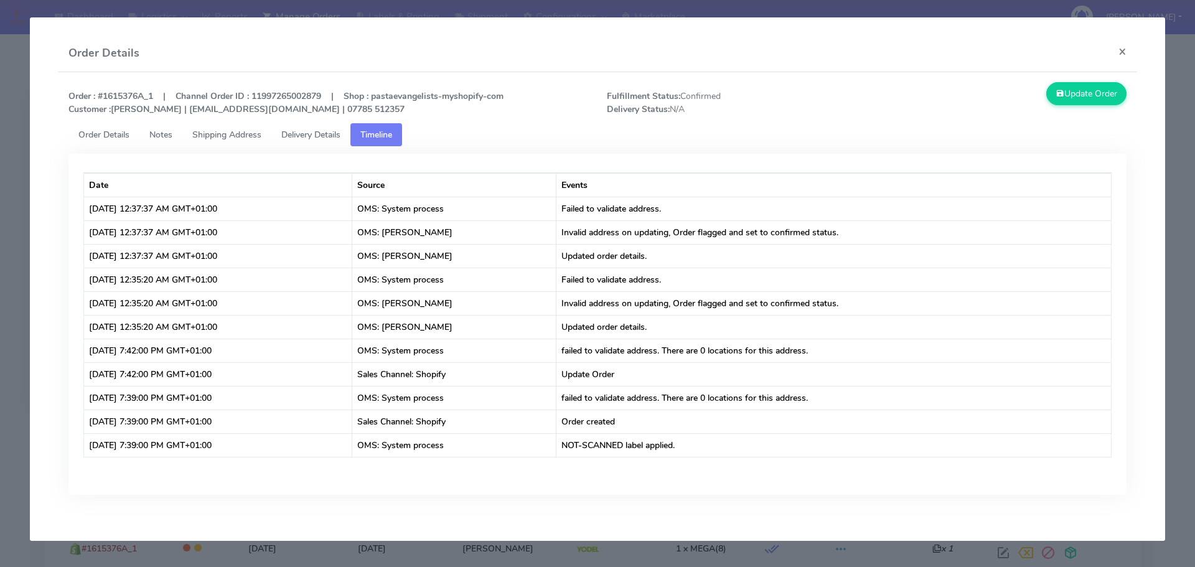
click at [118, 143] on link "Order Details" at bounding box center [103, 134] width 71 height 23
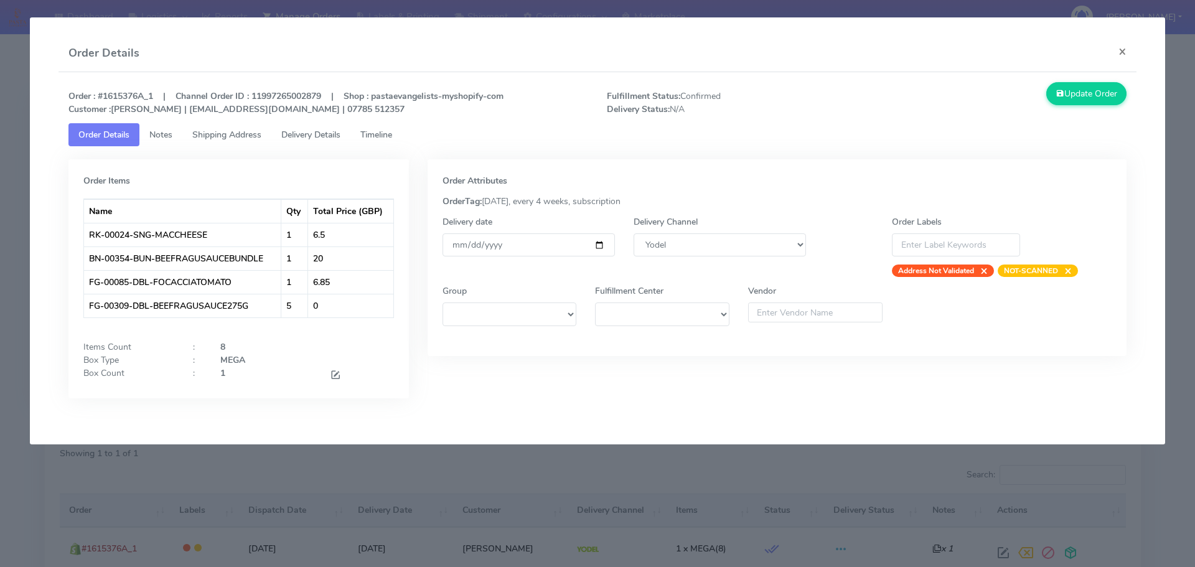
click at [386, 138] on span "Timeline" at bounding box center [376, 135] width 32 height 12
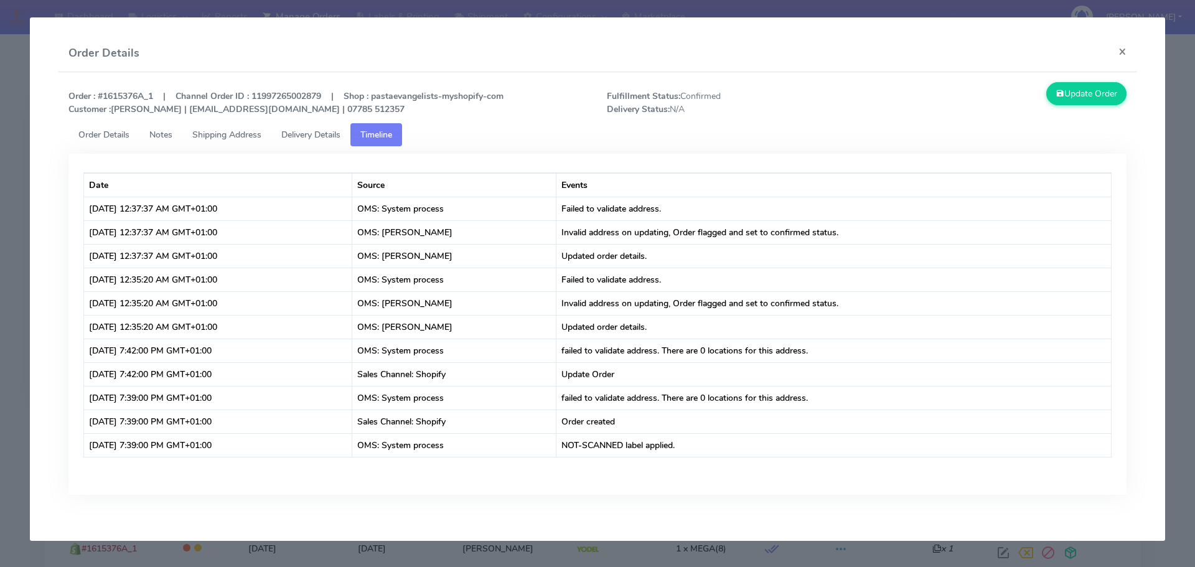
click at [119, 138] on span "Order Details" at bounding box center [103, 135] width 51 height 12
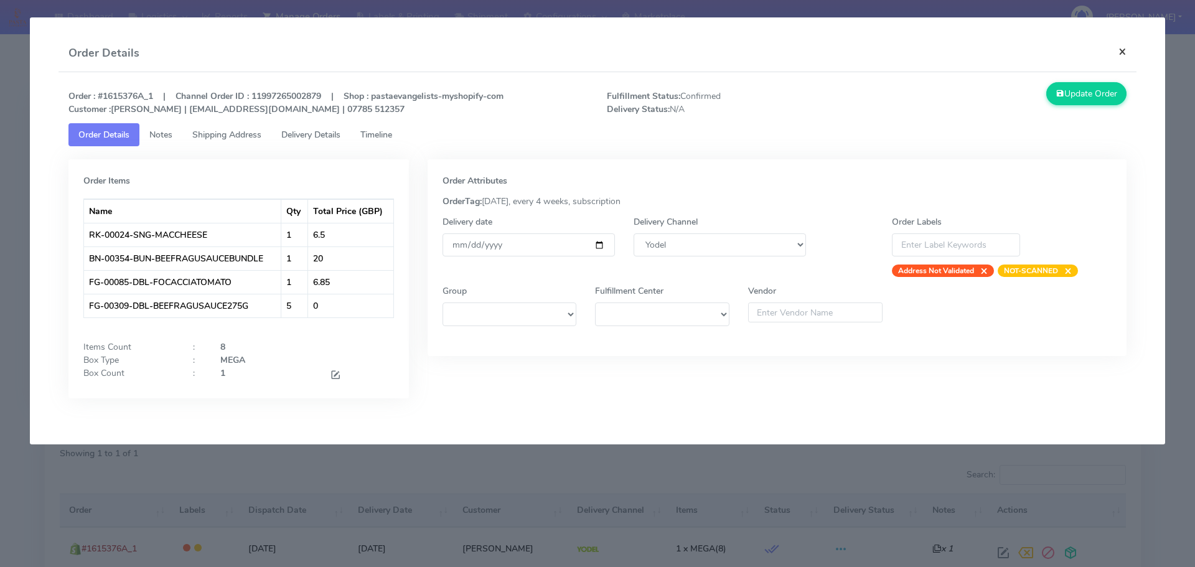
click at [1121, 52] on button "×" at bounding box center [1122, 51] width 28 height 33
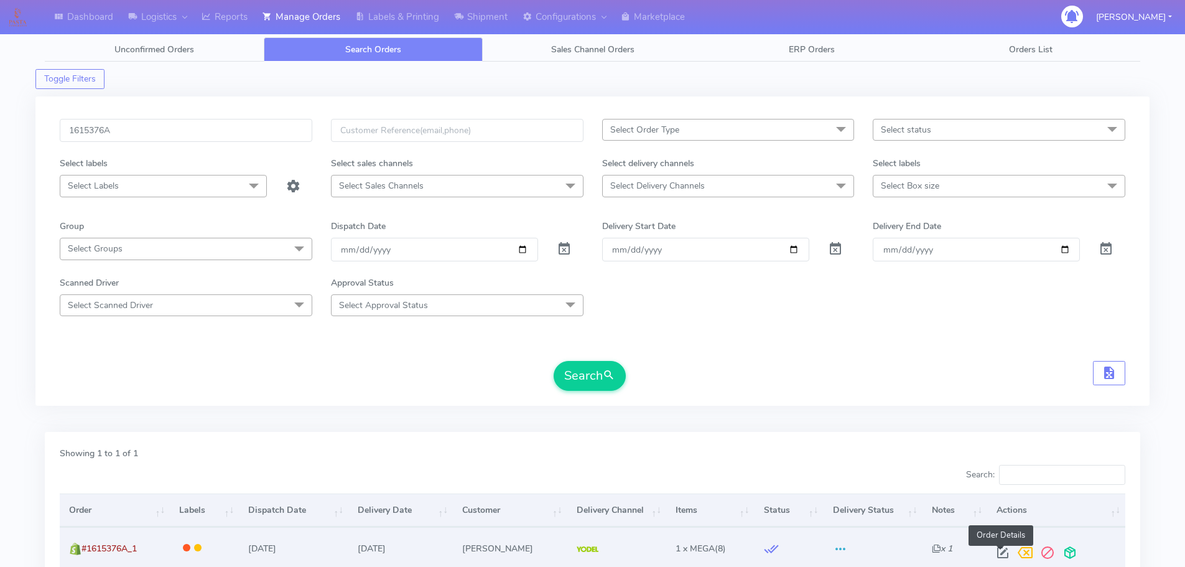
click at [996, 552] on span at bounding box center [1003, 555] width 22 height 12
select select "5"
